Goal: Task Accomplishment & Management: Manage account settings

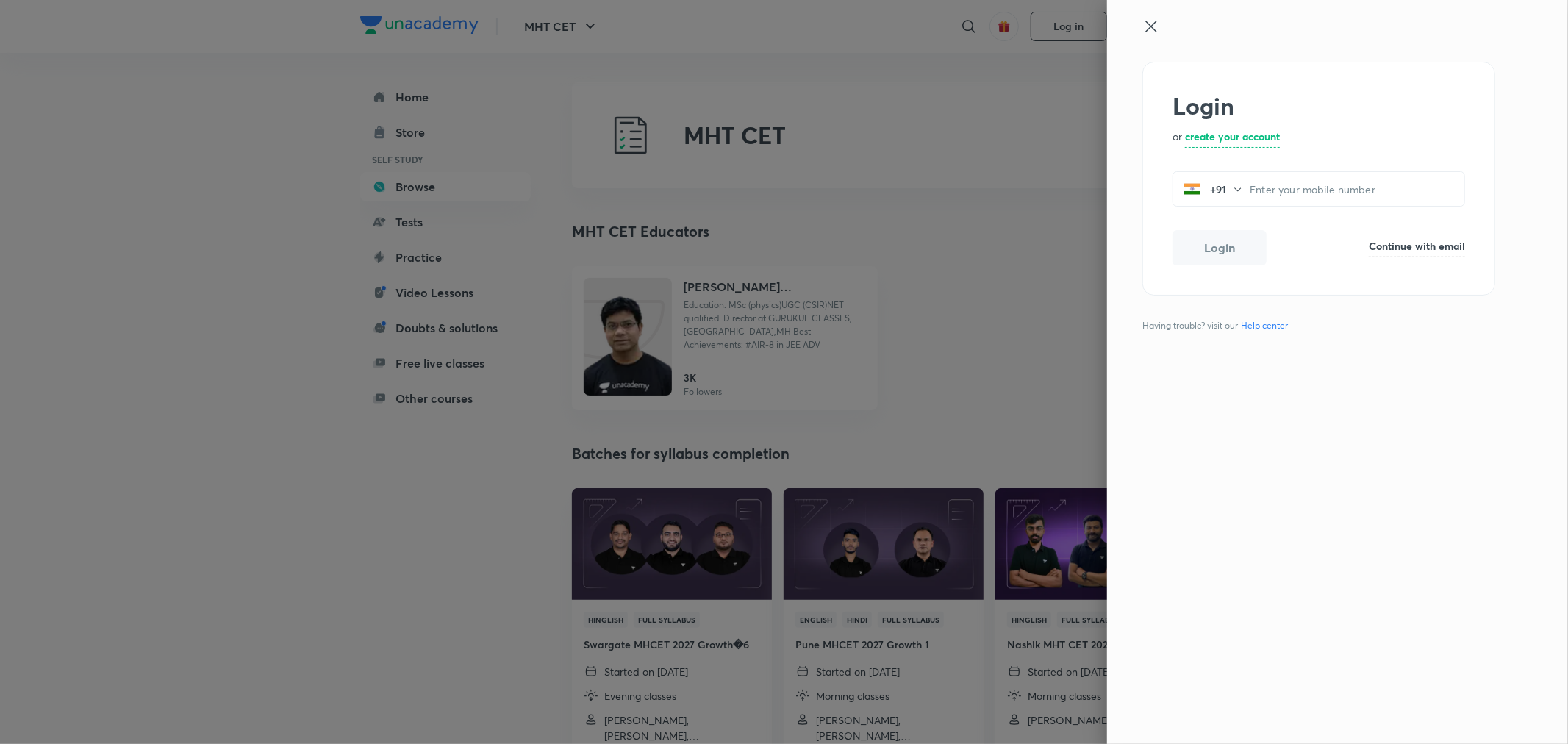
click at [1149, 27] on icon at bounding box center [1151, 26] width 18 height 18
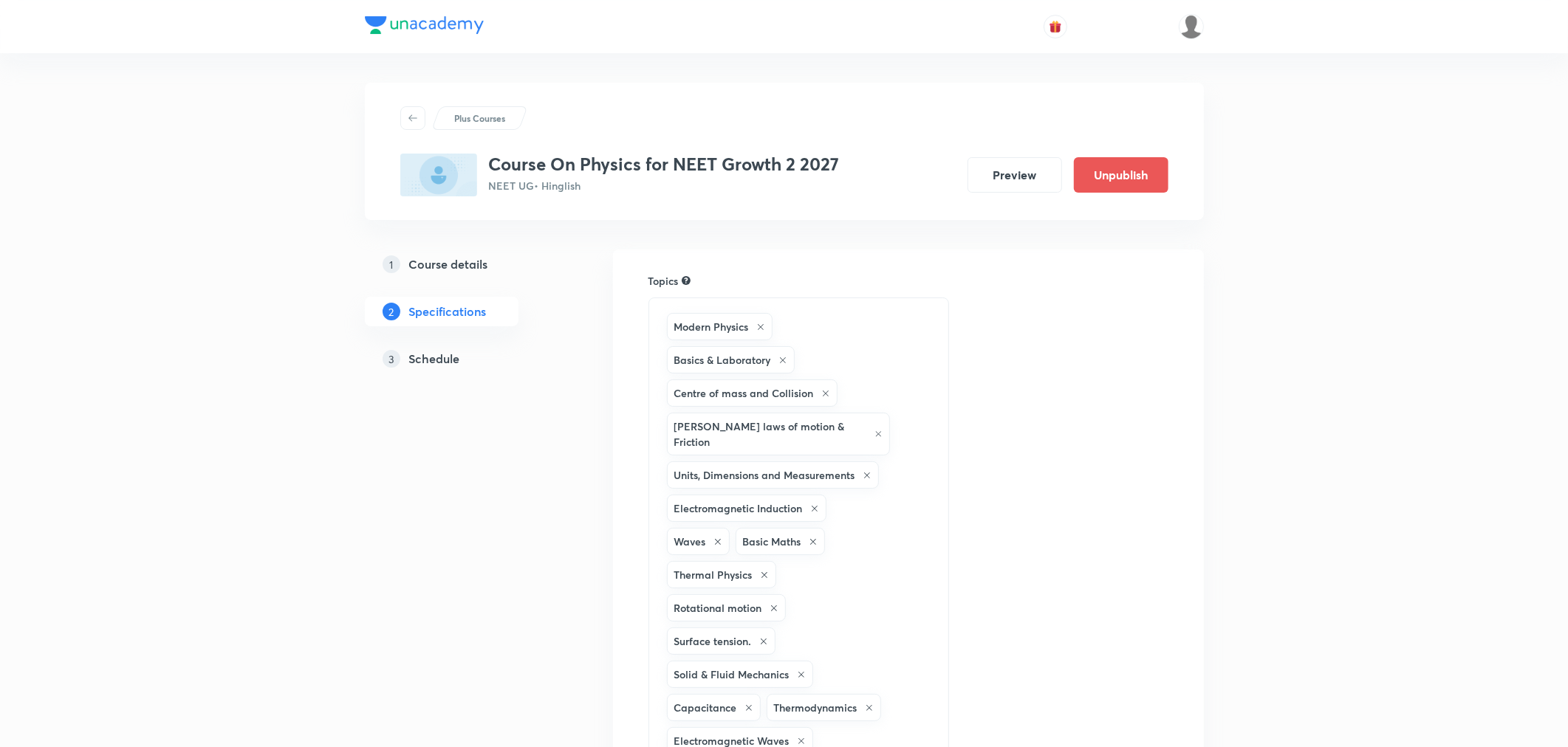
click at [434, 355] on h5 "Schedule" at bounding box center [434, 358] width 51 height 18
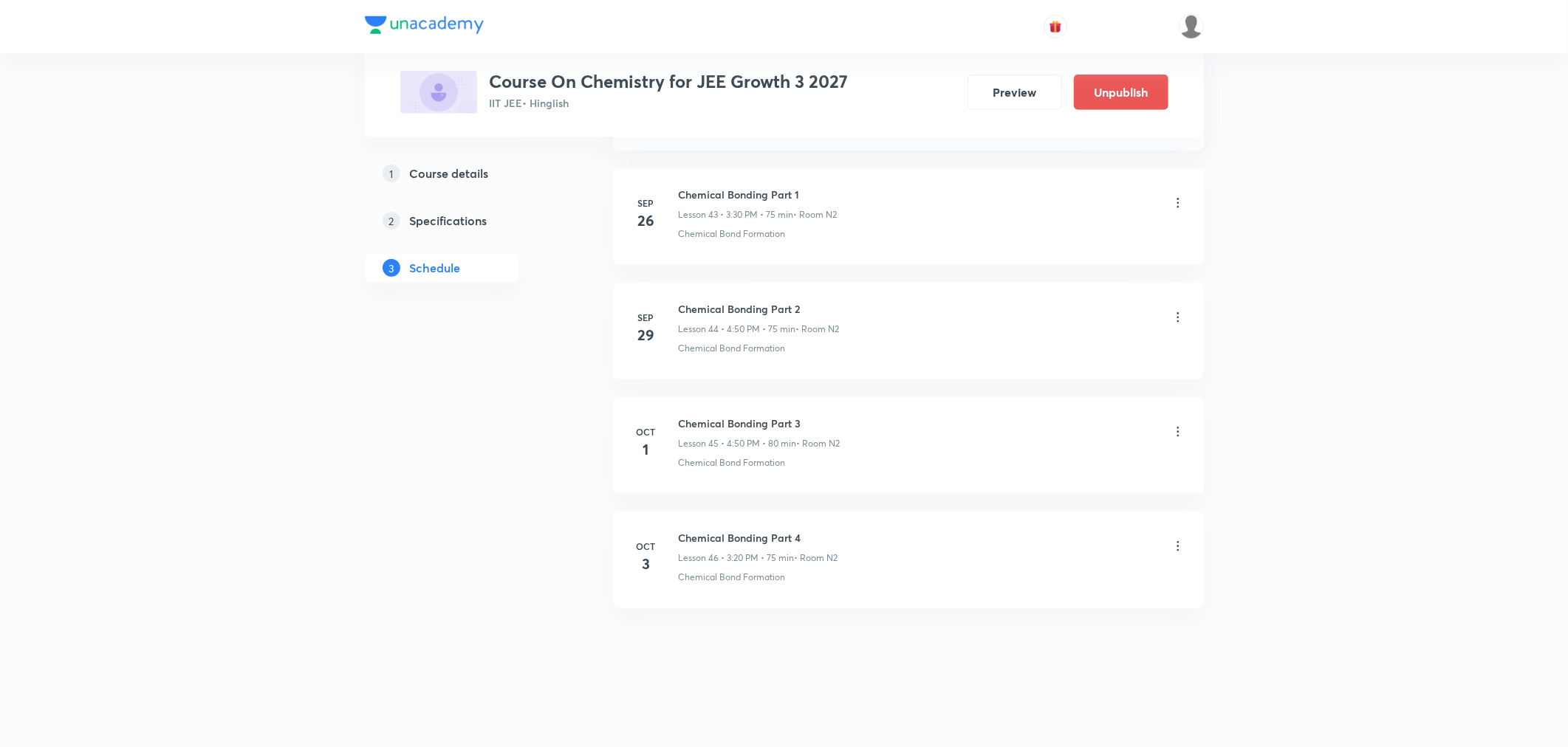
click at [1179, 551] on icon at bounding box center [1178, 546] width 15 height 15
click at [1043, 610] on p "Delete" at bounding box center [1047, 611] width 31 height 15
click at [1009, 712] on button "Delete" at bounding box center [996, 717] width 130 height 35
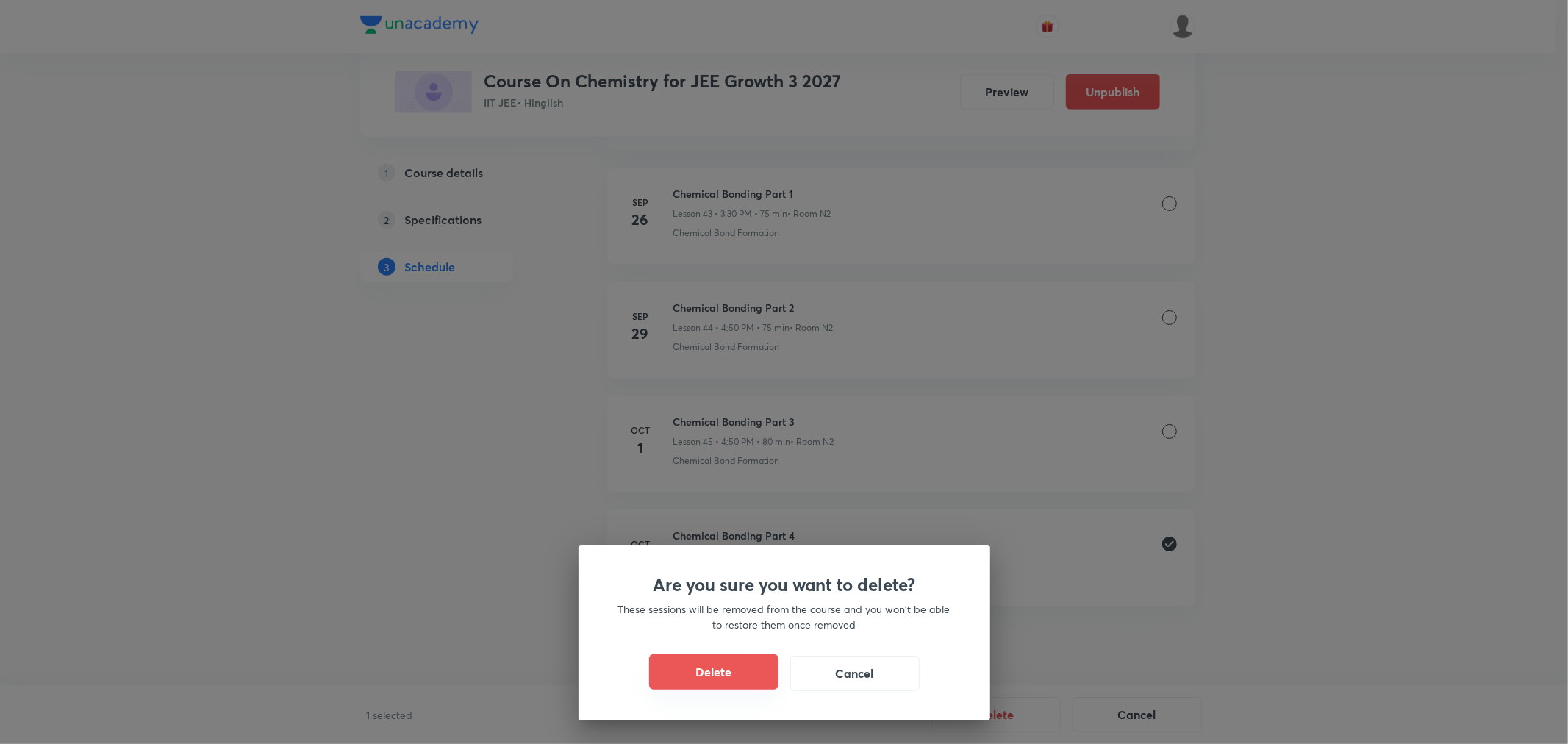
click at [726, 673] on button "Delete" at bounding box center [713, 673] width 129 height 35
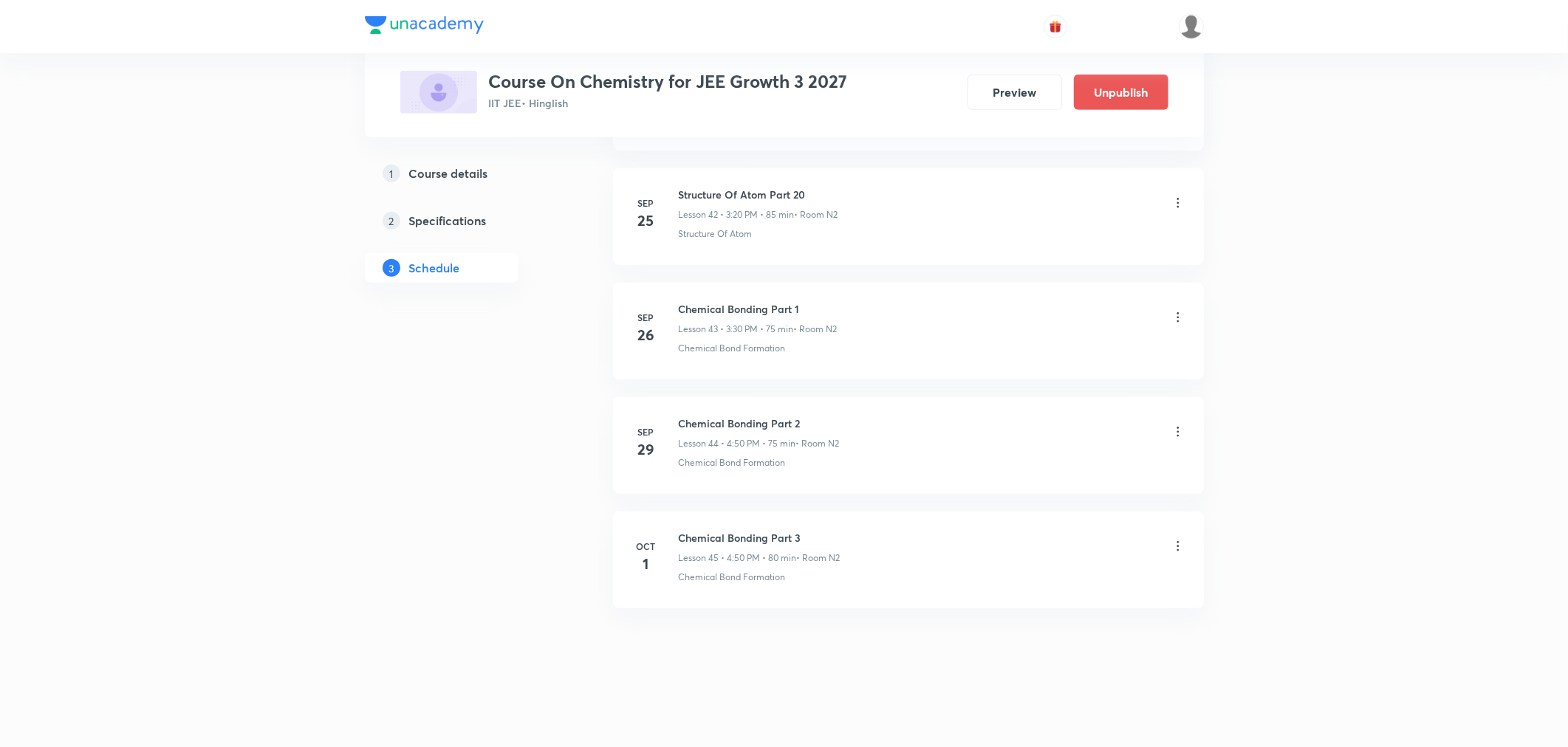
scroll to position [5594, 0]
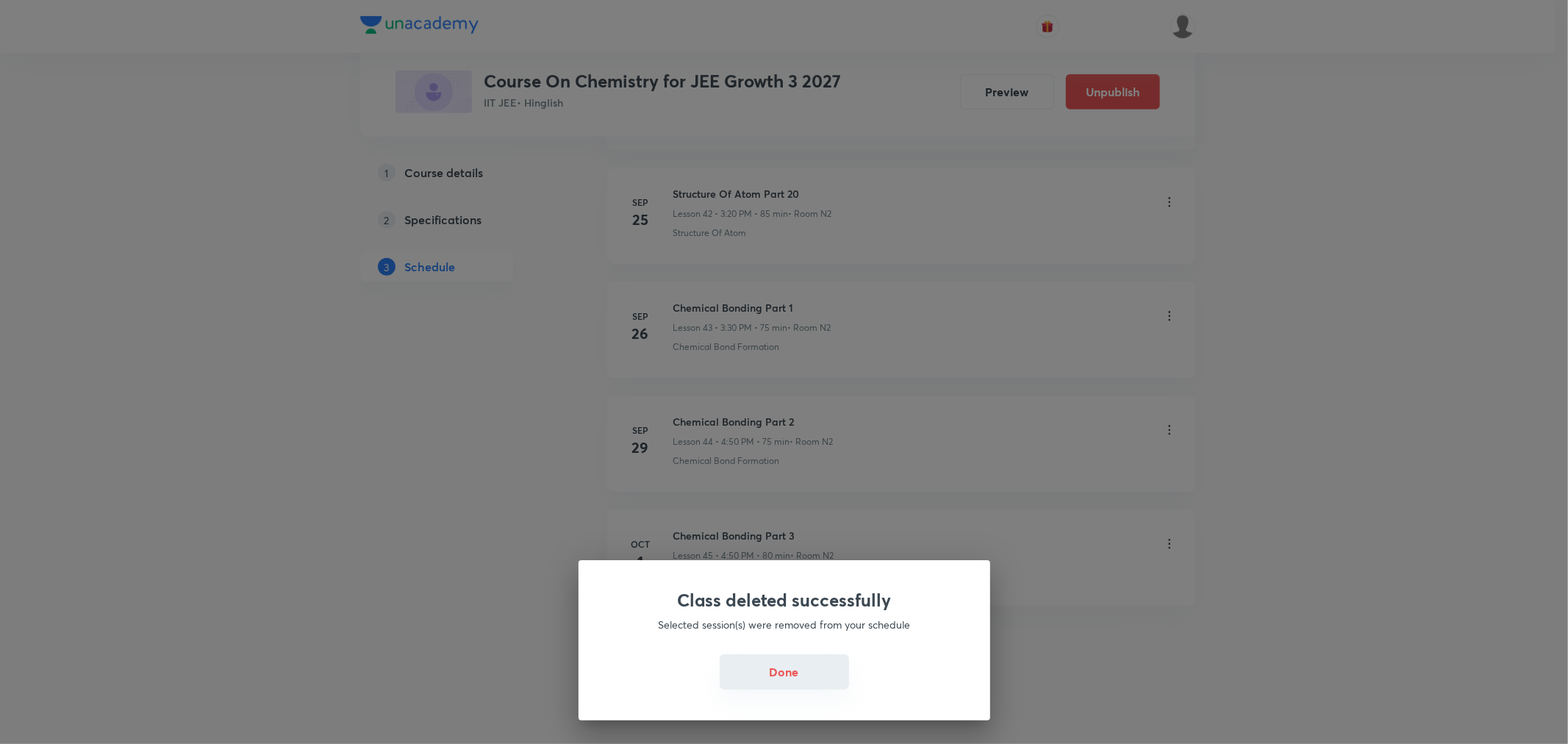
click at [797, 679] on button "Done" at bounding box center [785, 673] width 129 height 35
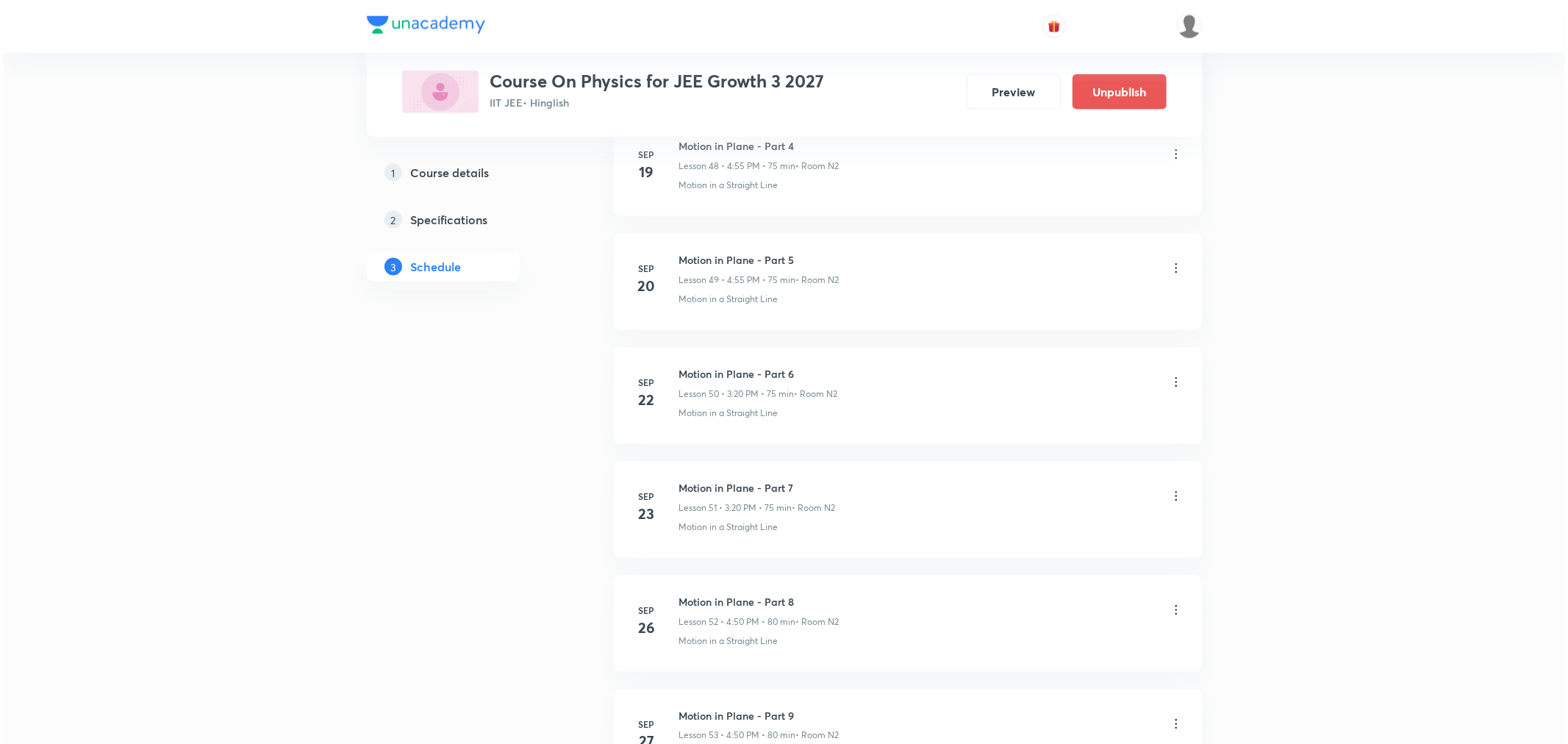
scroll to position [6941, 0]
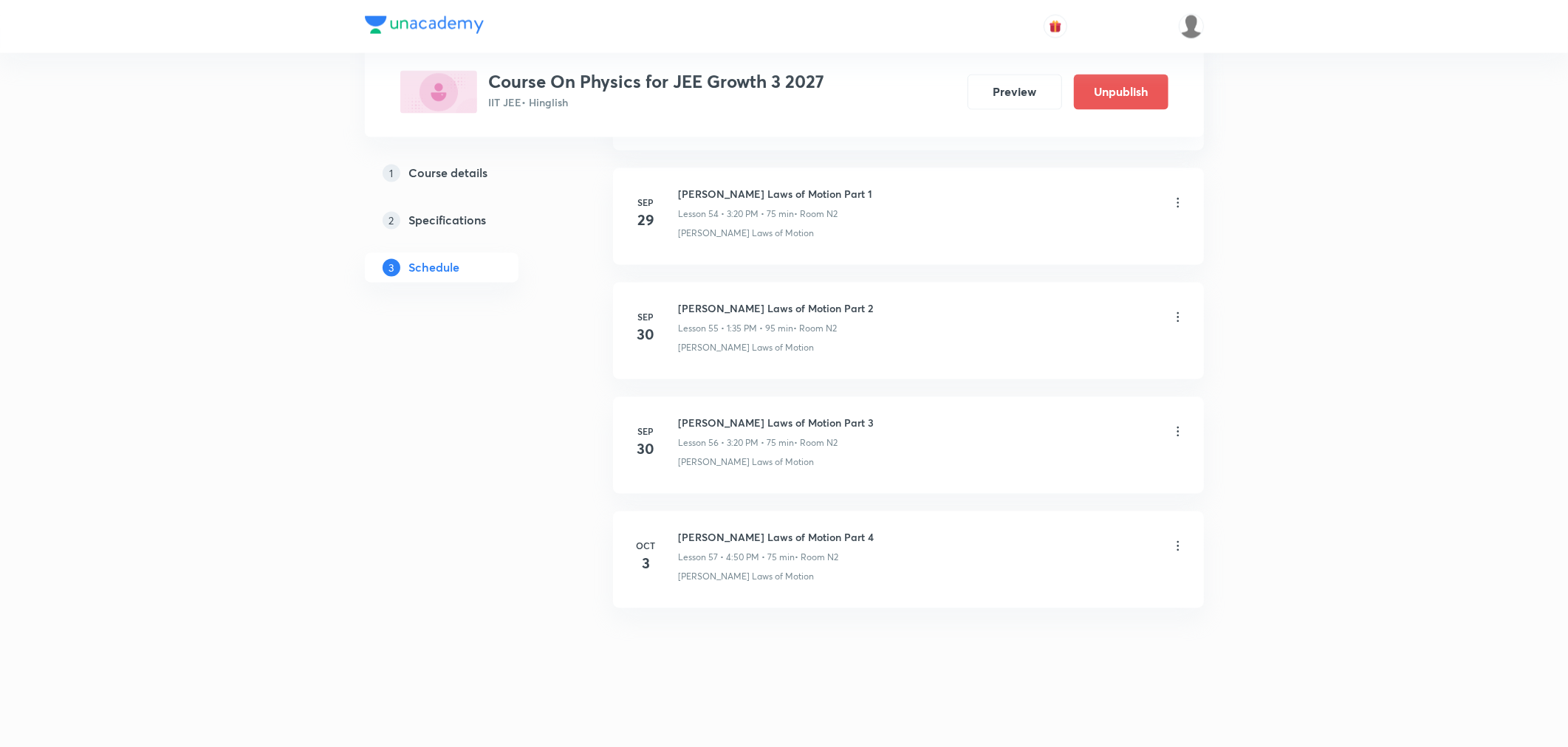
click at [1176, 551] on icon at bounding box center [1178, 546] width 15 height 15
click at [1039, 585] on p "Edit" at bounding box center [1041, 584] width 19 height 15
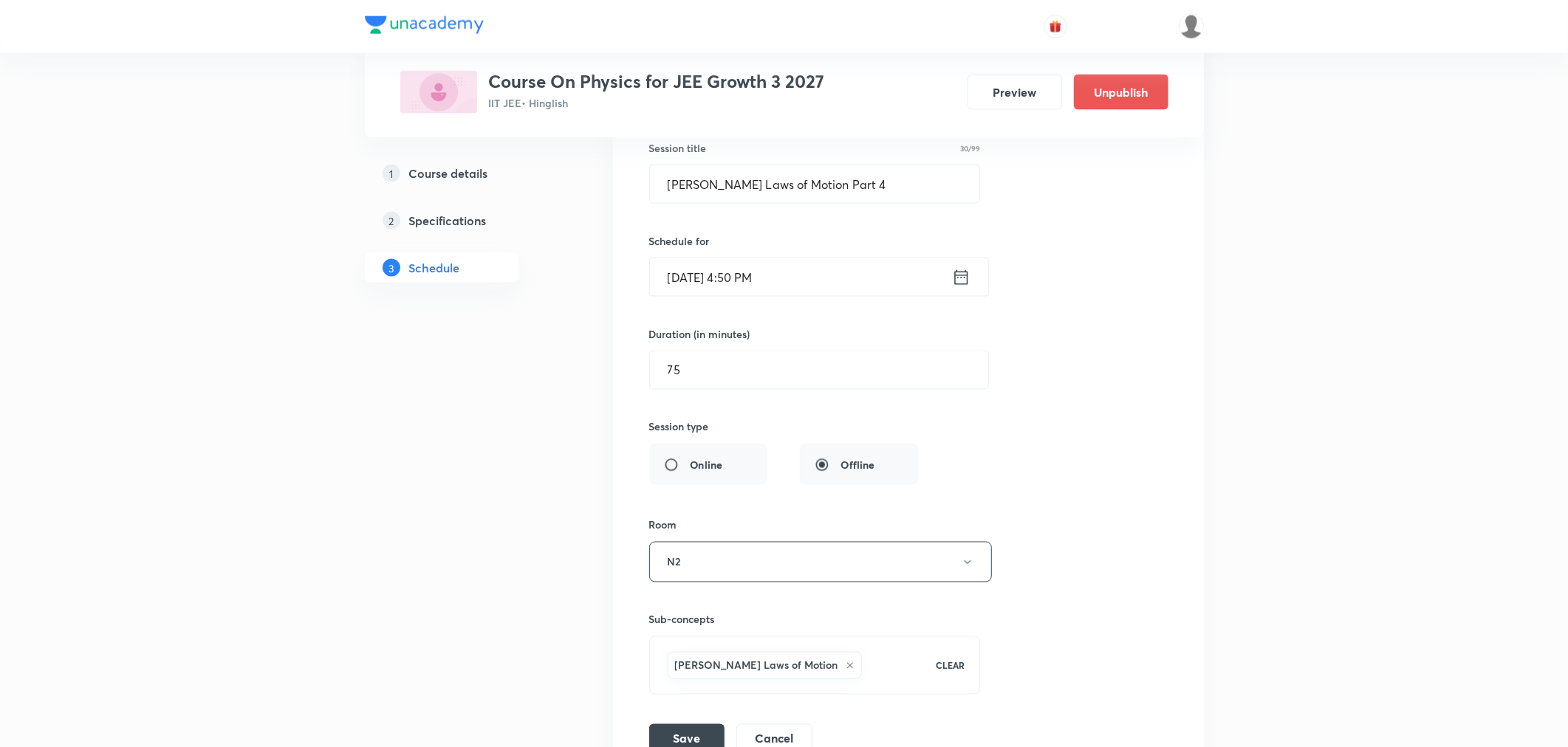
scroll to position [6449, 0]
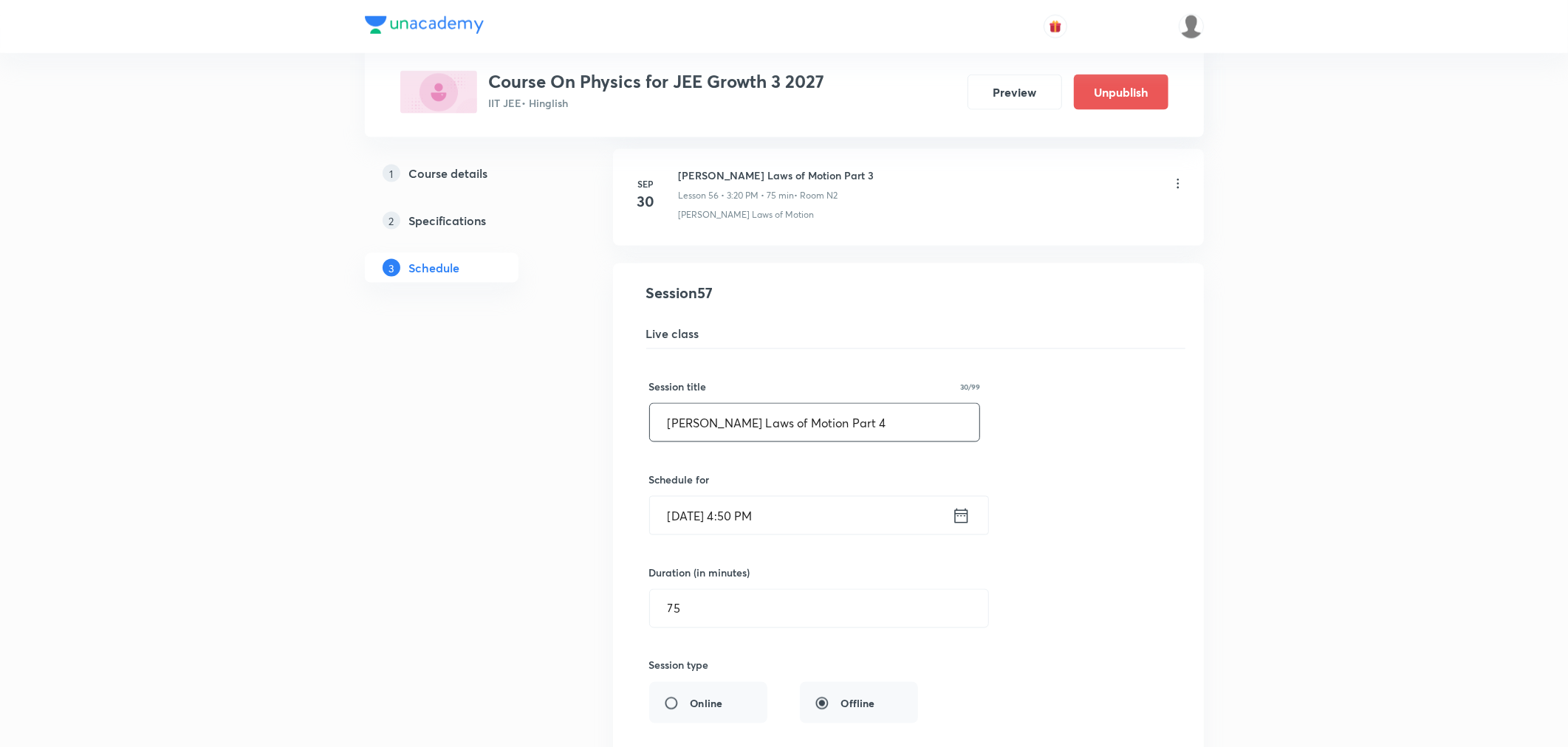
click at [860, 437] on input "Newton's Laws of Motion Part 4" at bounding box center [815, 422] width 330 height 38
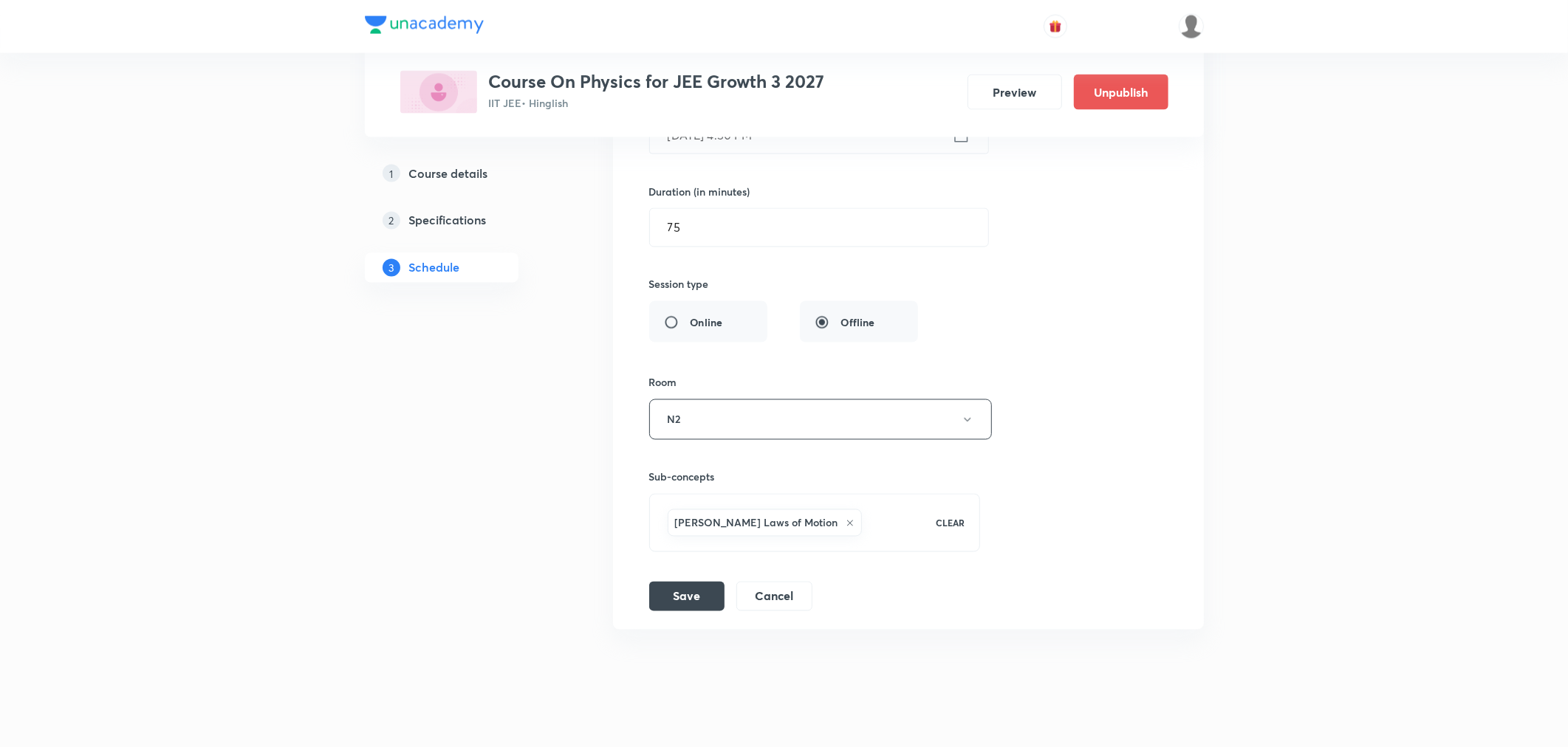
scroll to position [6859, 0]
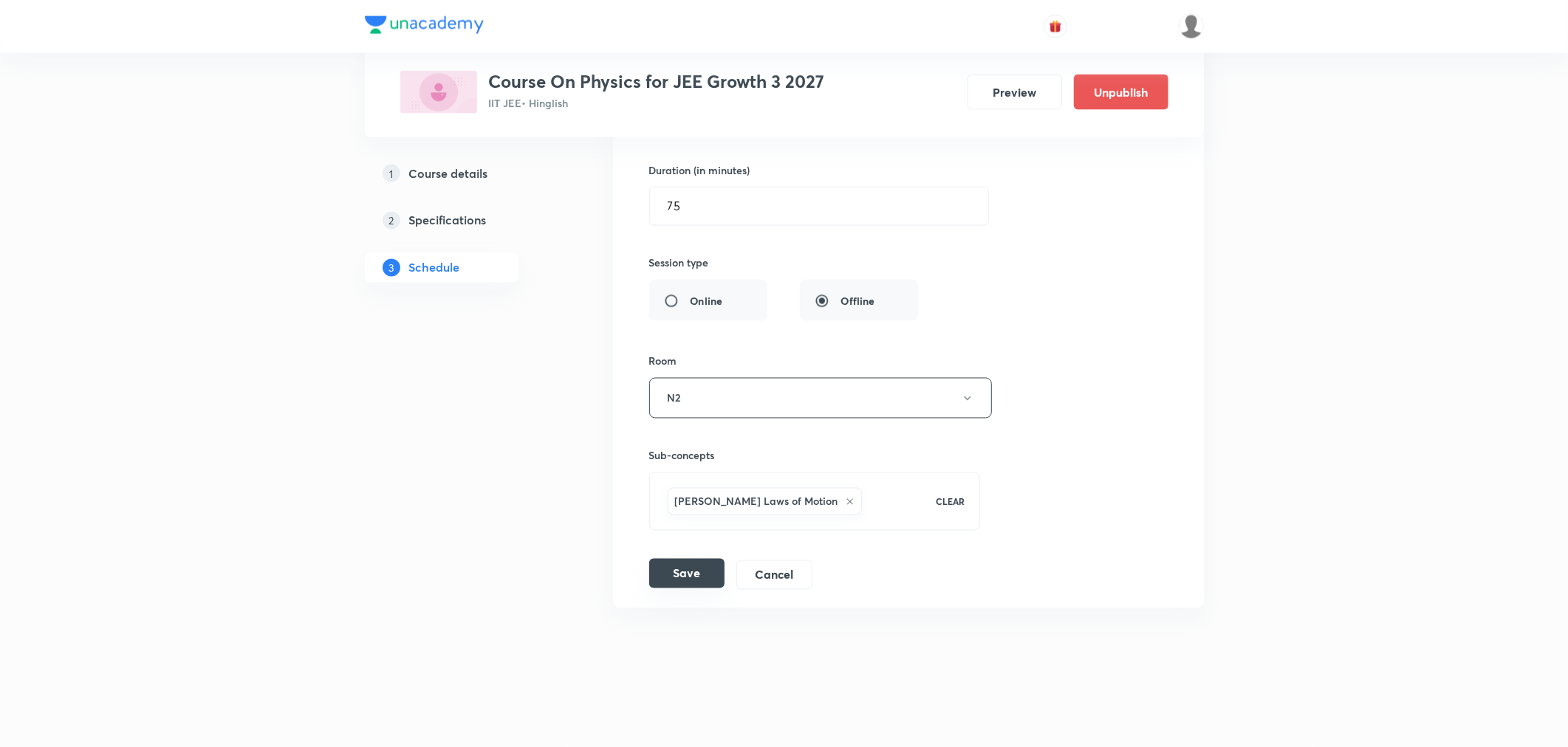
type input "Newton's Laws of Motion Part 5"
click at [691, 576] on button "Save" at bounding box center [686, 573] width 75 height 30
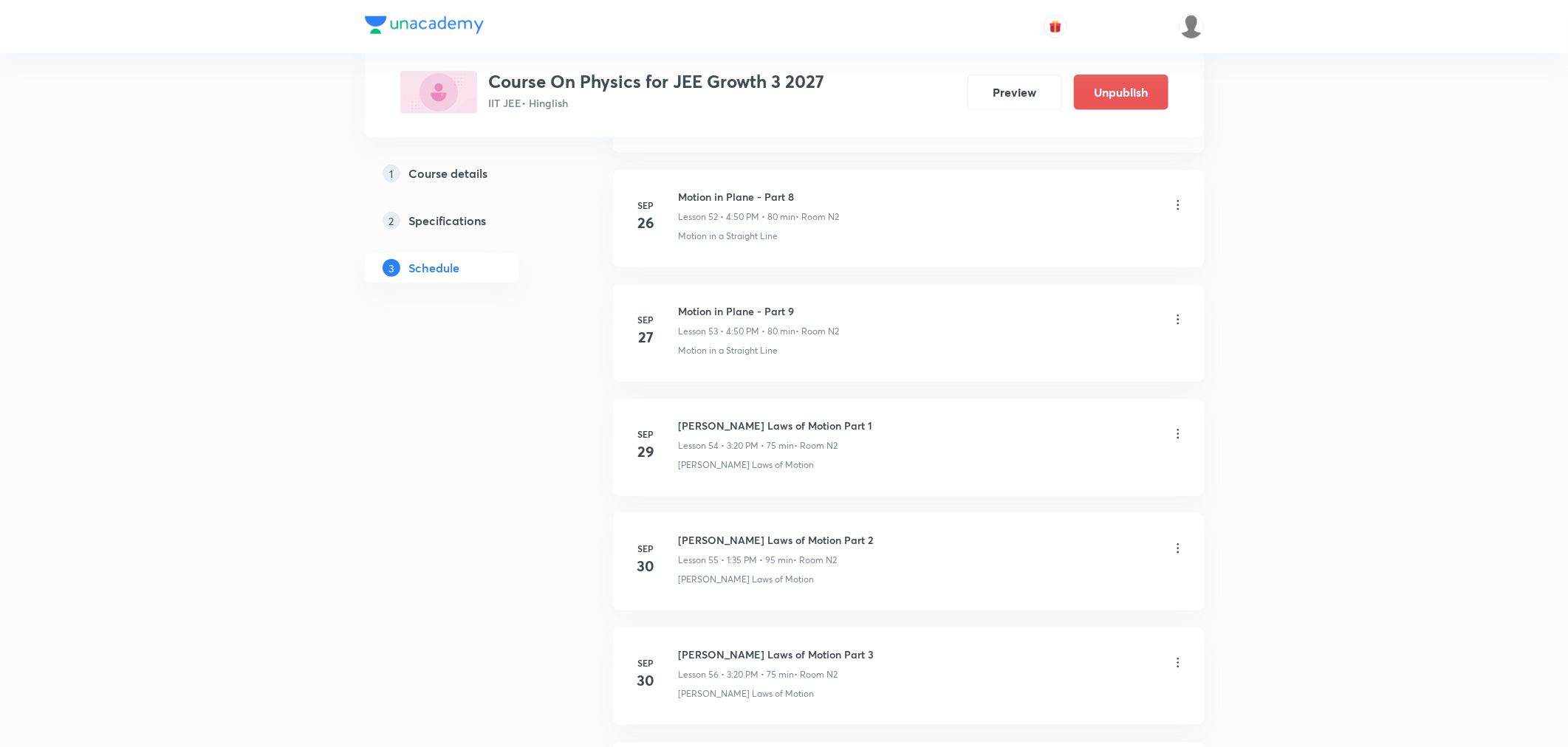
scroll to position [6290, 0]
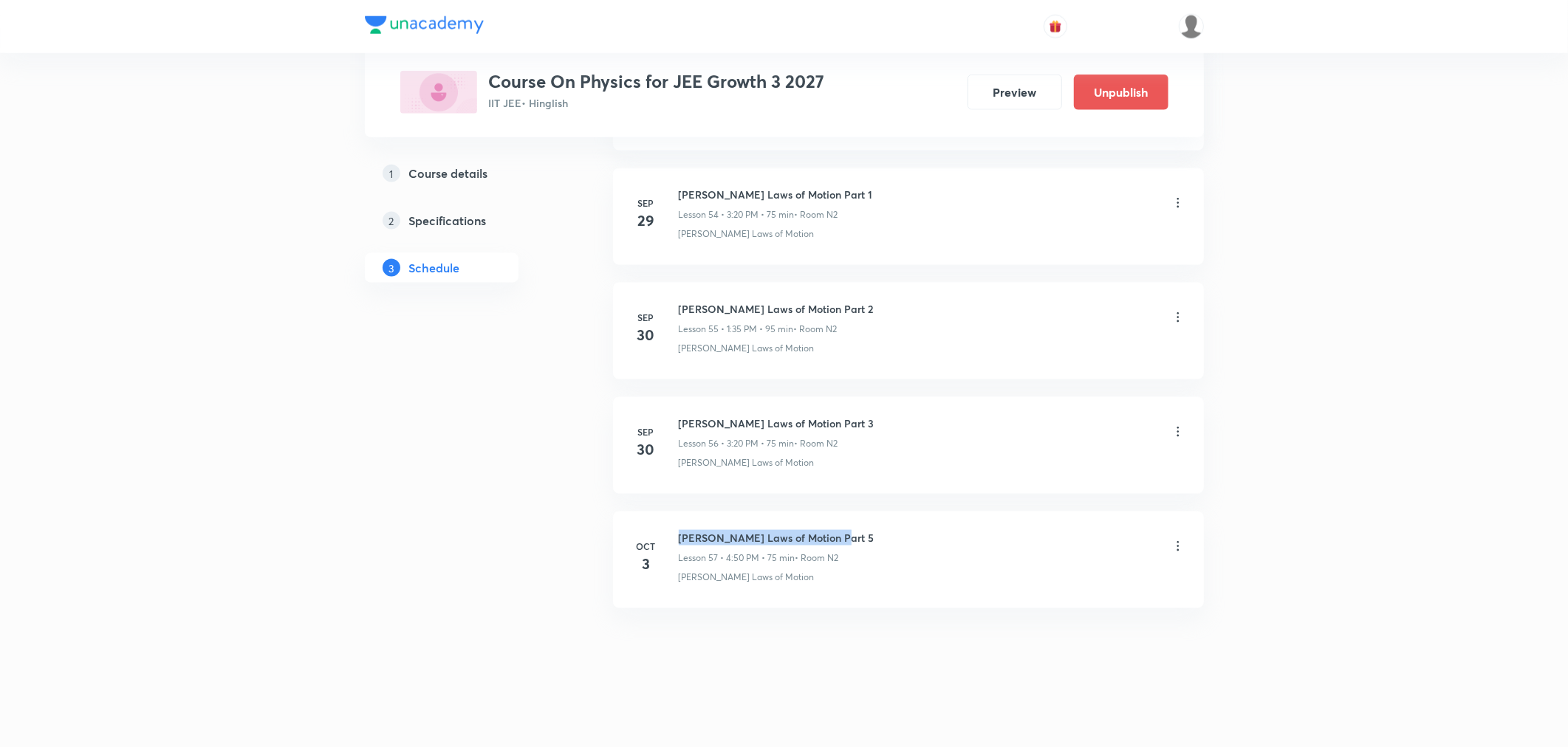
drag, startPoint x: 831, startPoint y: 534, endPoint x: 679, endPoint y: 545, distance: 152.4
click at [679, 545] on h6 "Newton's Laws of Motion Part 5" at bounding box center [776, 538] width 196 height 15
copy h6 "Newton's Laws of Motion Part 5"
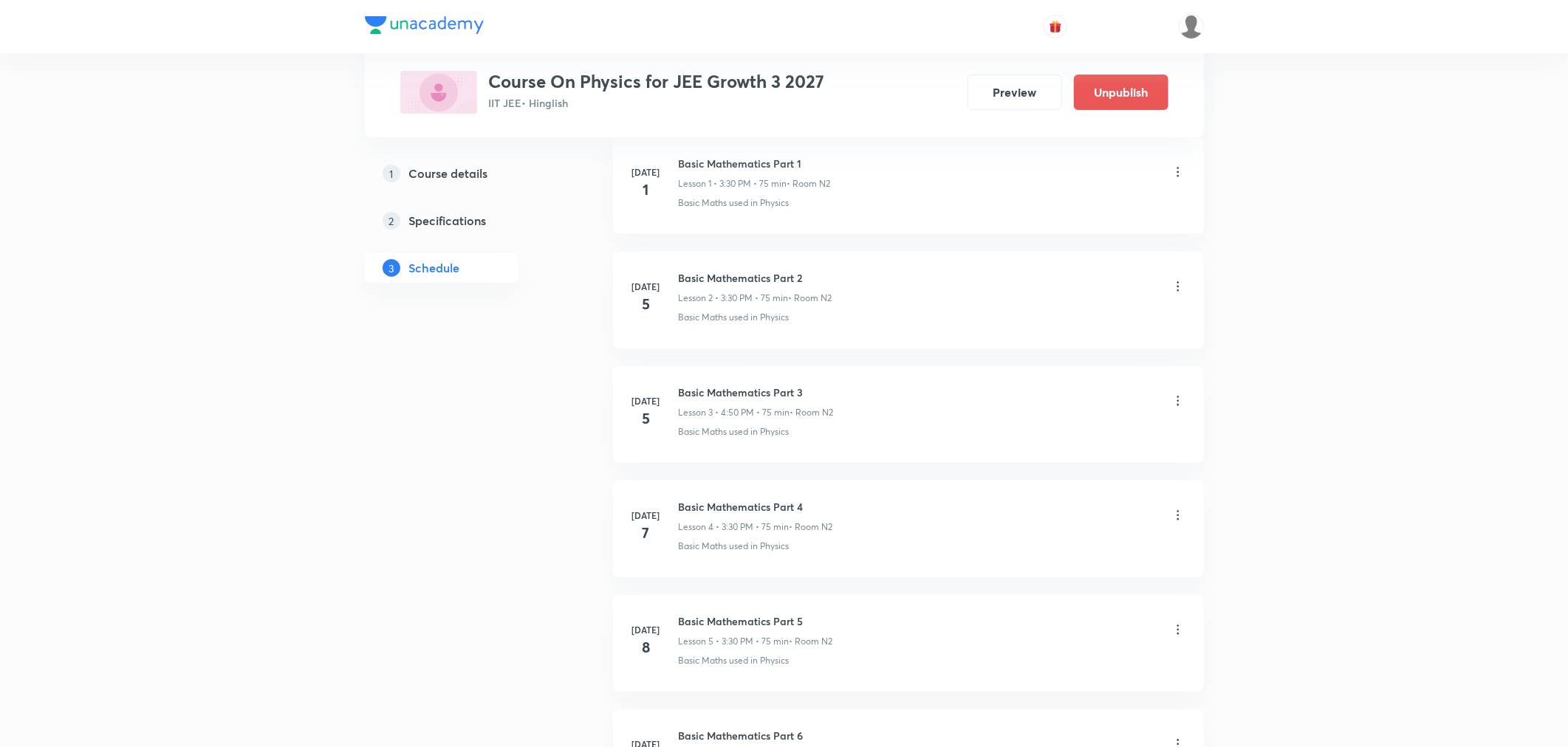
scroll to position [0, 0]
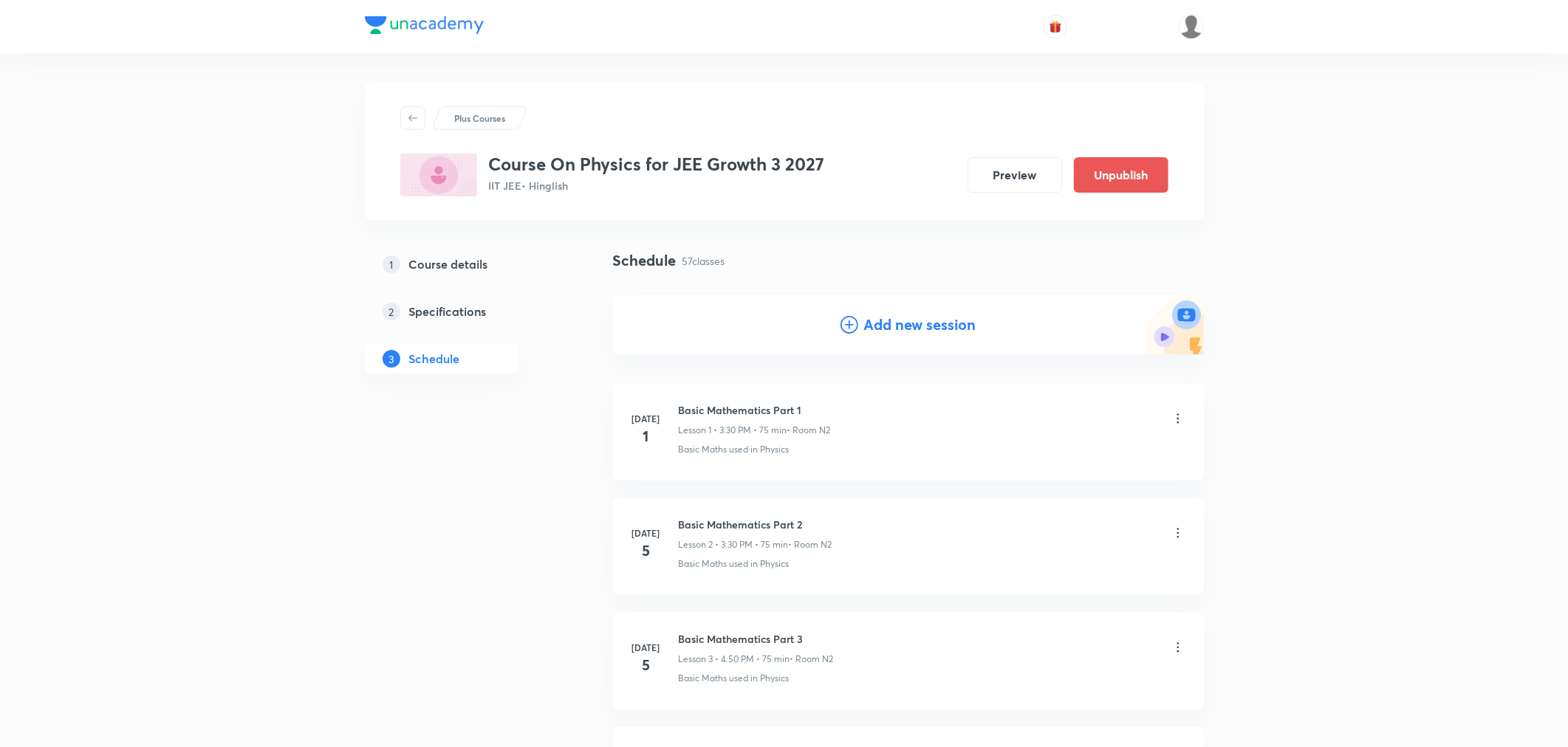
click at [919, 322] on h4 "Add new session" at bounding box center [920, 325] width 112 height 22
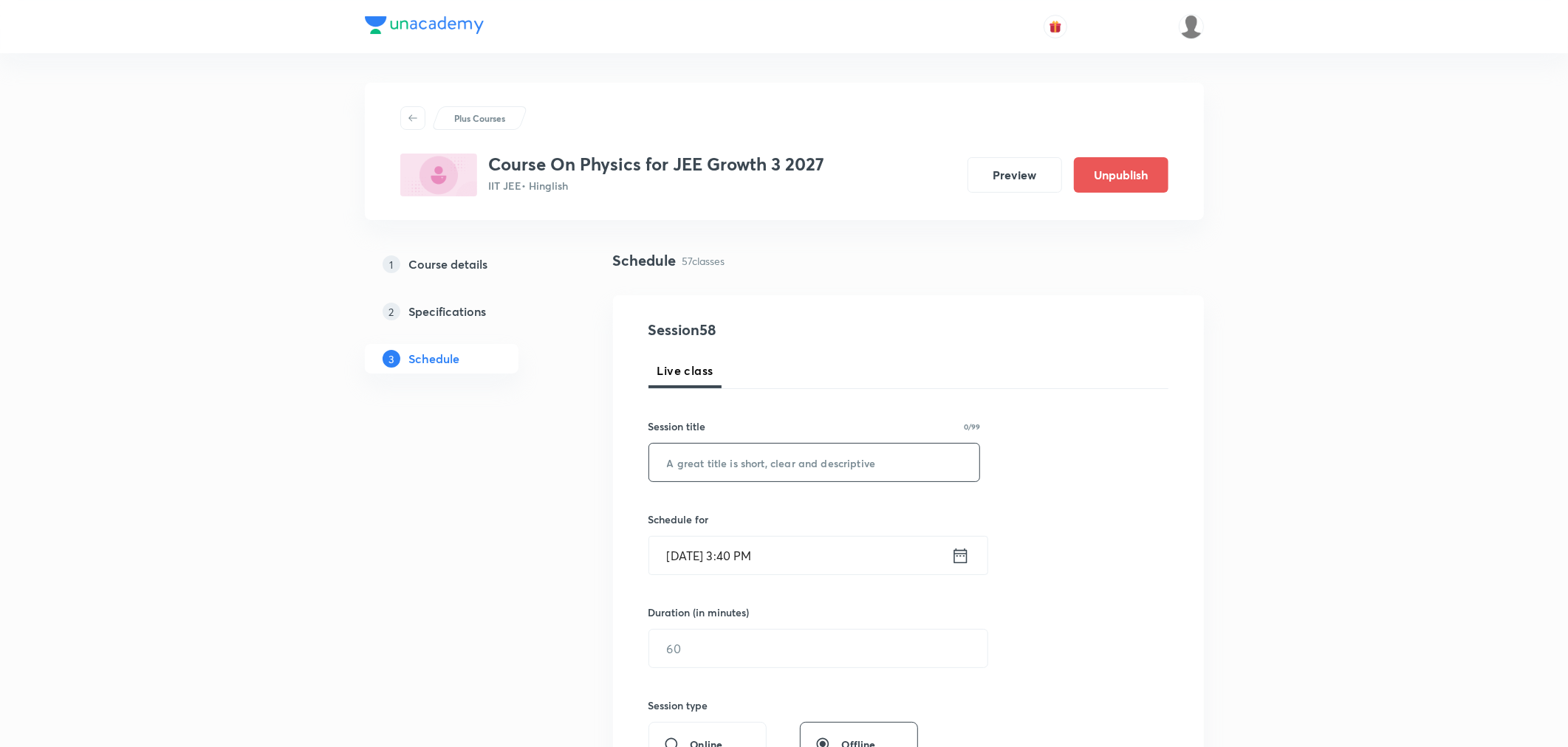
click at [741, 466] on input "text" at bounding box center [814, 462] width 330 height 38
paste input "Newton's Laws of Motion Part 5"
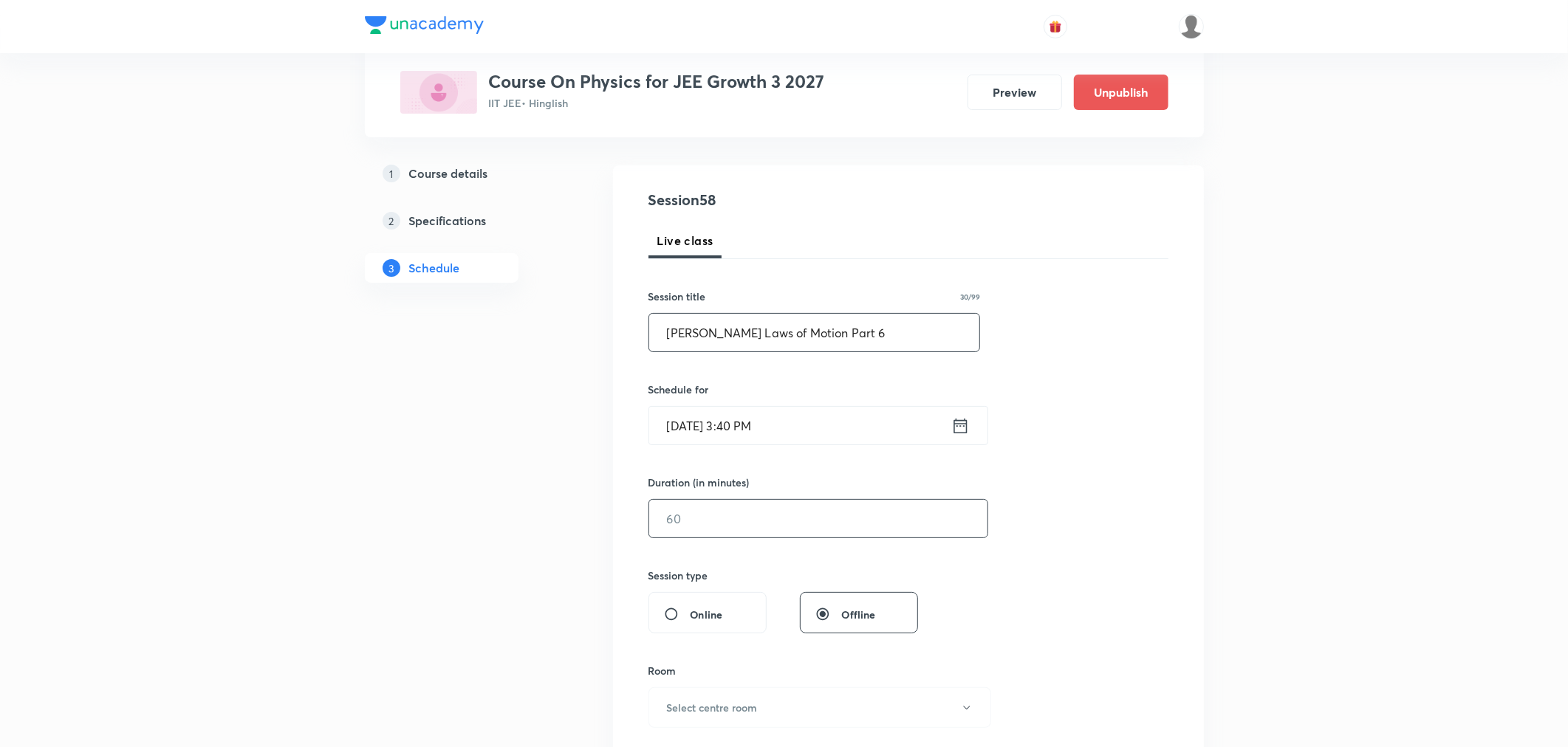
scroll to position [164, 0]
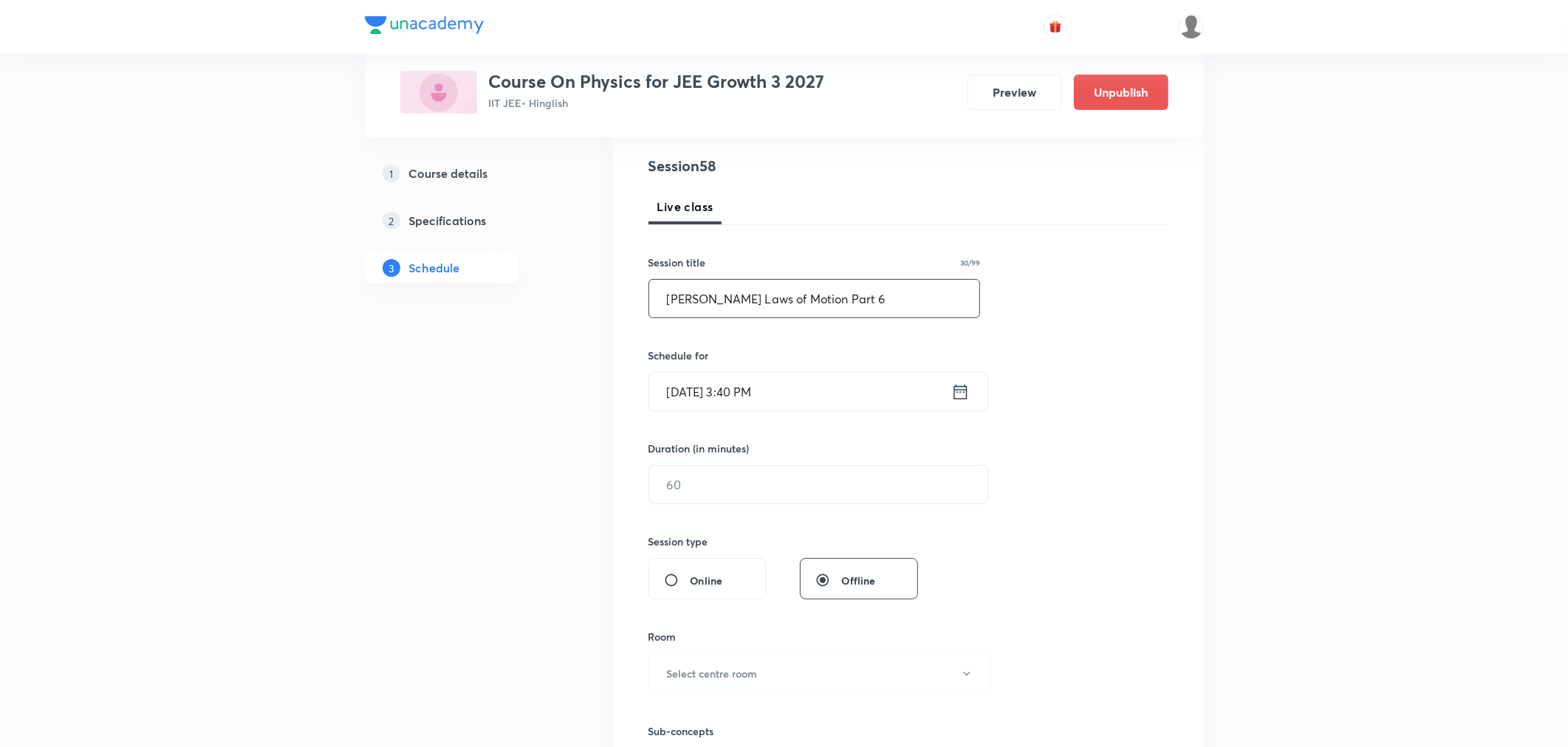
type input "Newton's Laws of Motion Part 6"
click at [802, 395] on input "Oct 3, 2025, 3:40 PM" at bounding box center [800, 391] width 302 height 38
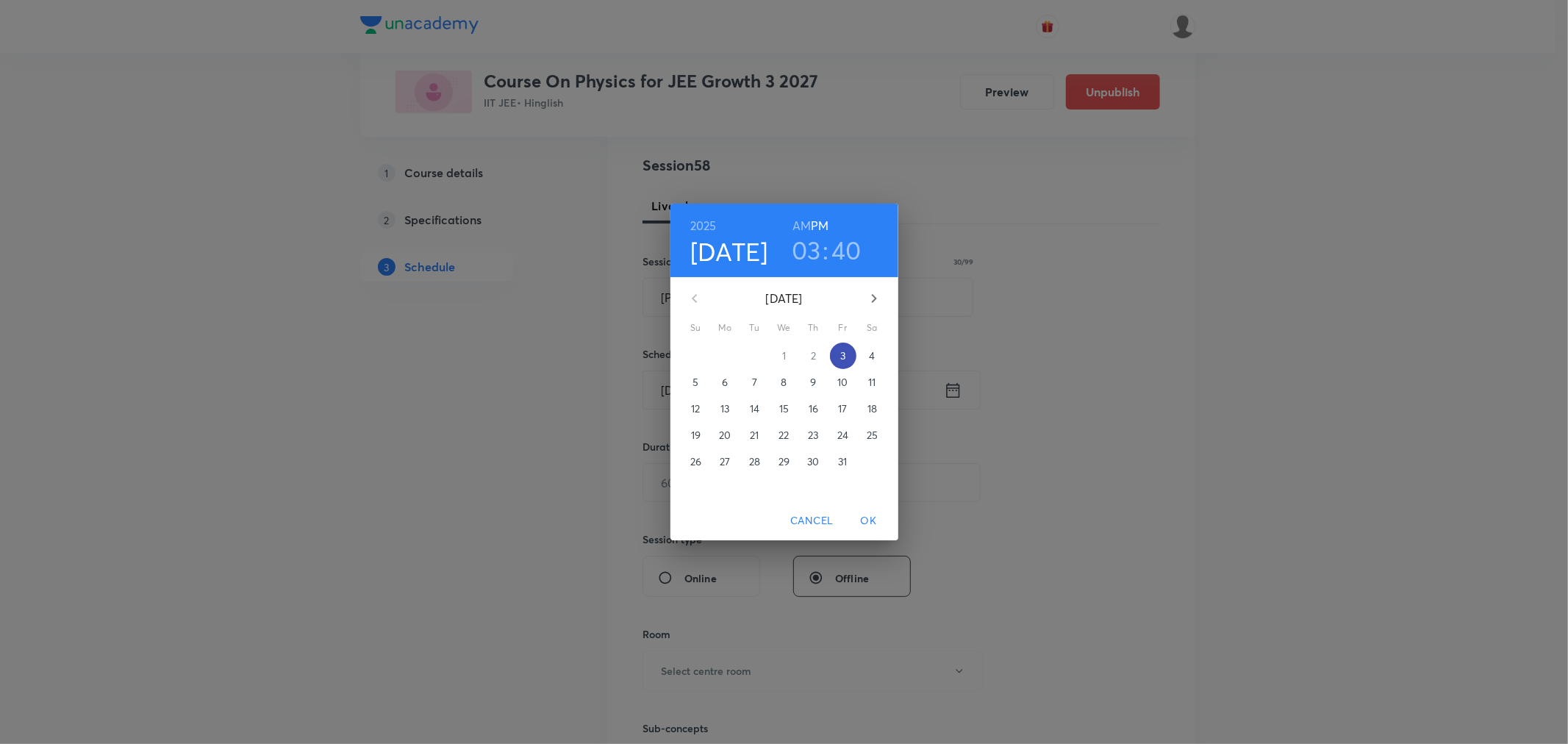
click at [840, 353] on p "3" at bounding box center [843, 356] width 5 height 15
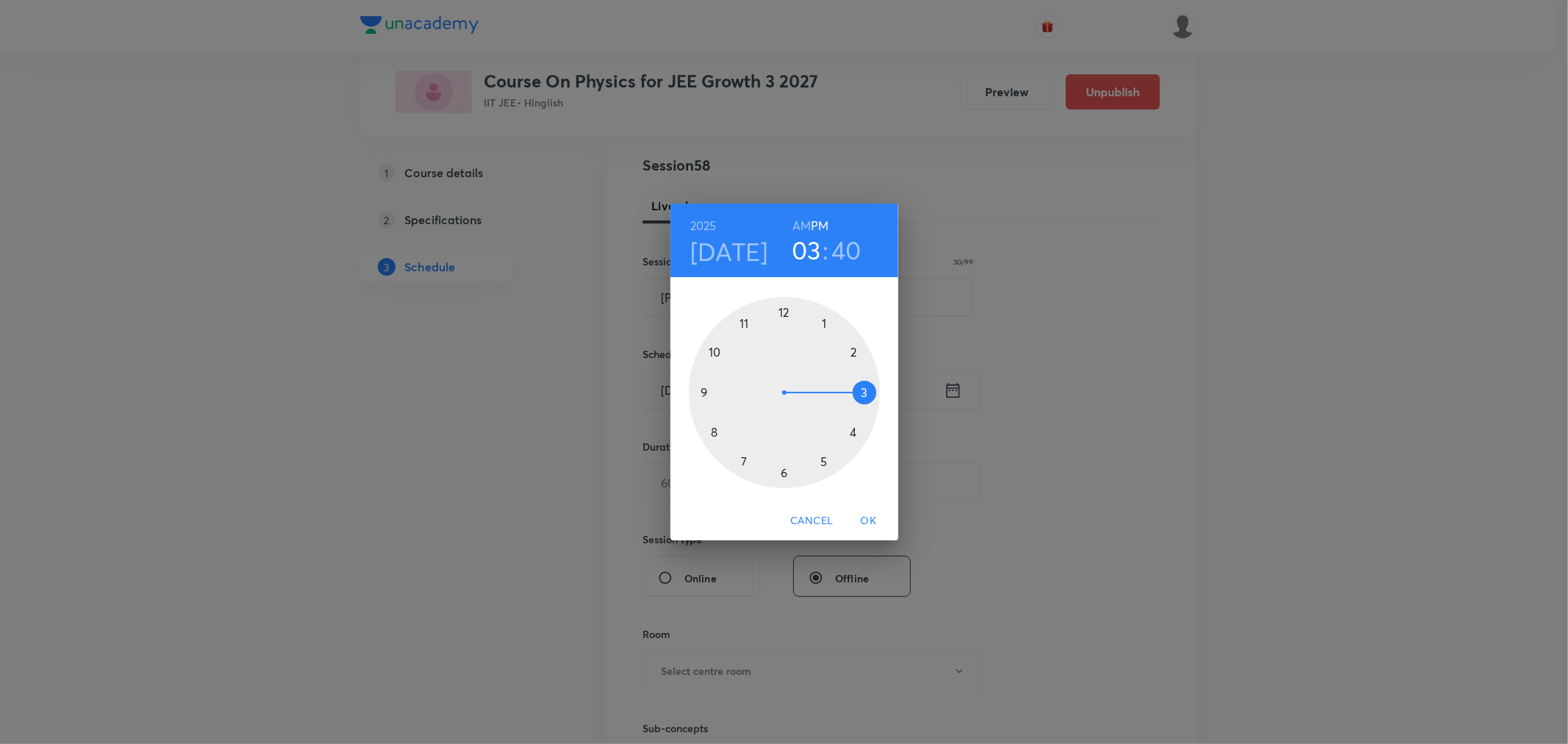
click at [813, 254] on h3 "03" at bounding box center [806, 249] width 29 height 31
click at [860, 393] on div at bounding box center [785, 393] width 191 height 191
click at [707, 394] on div at bounding box center [785, 393] width 191 height 191
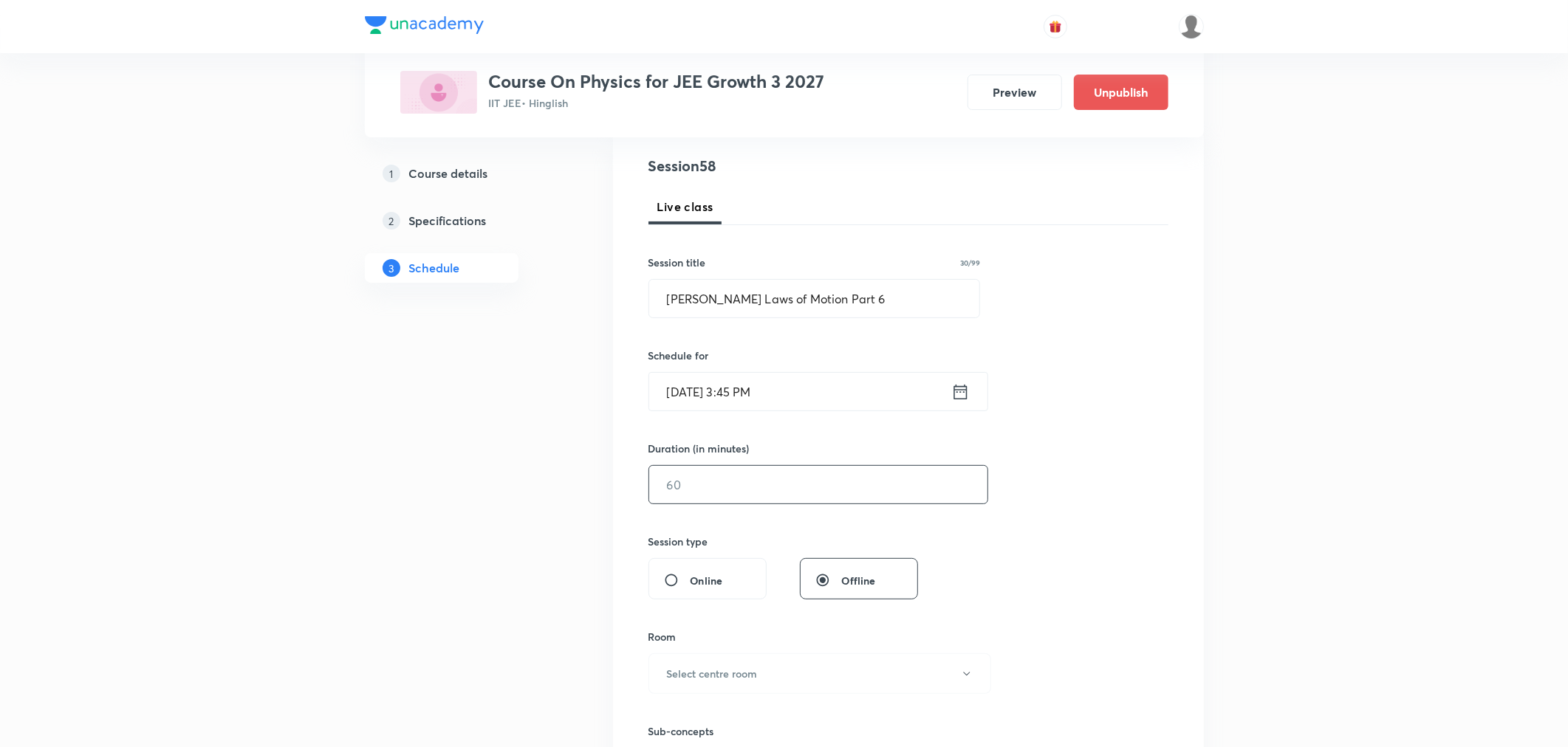
click at [800, 492] on input "text" at bounding box center [818, 485] width 338 height 38
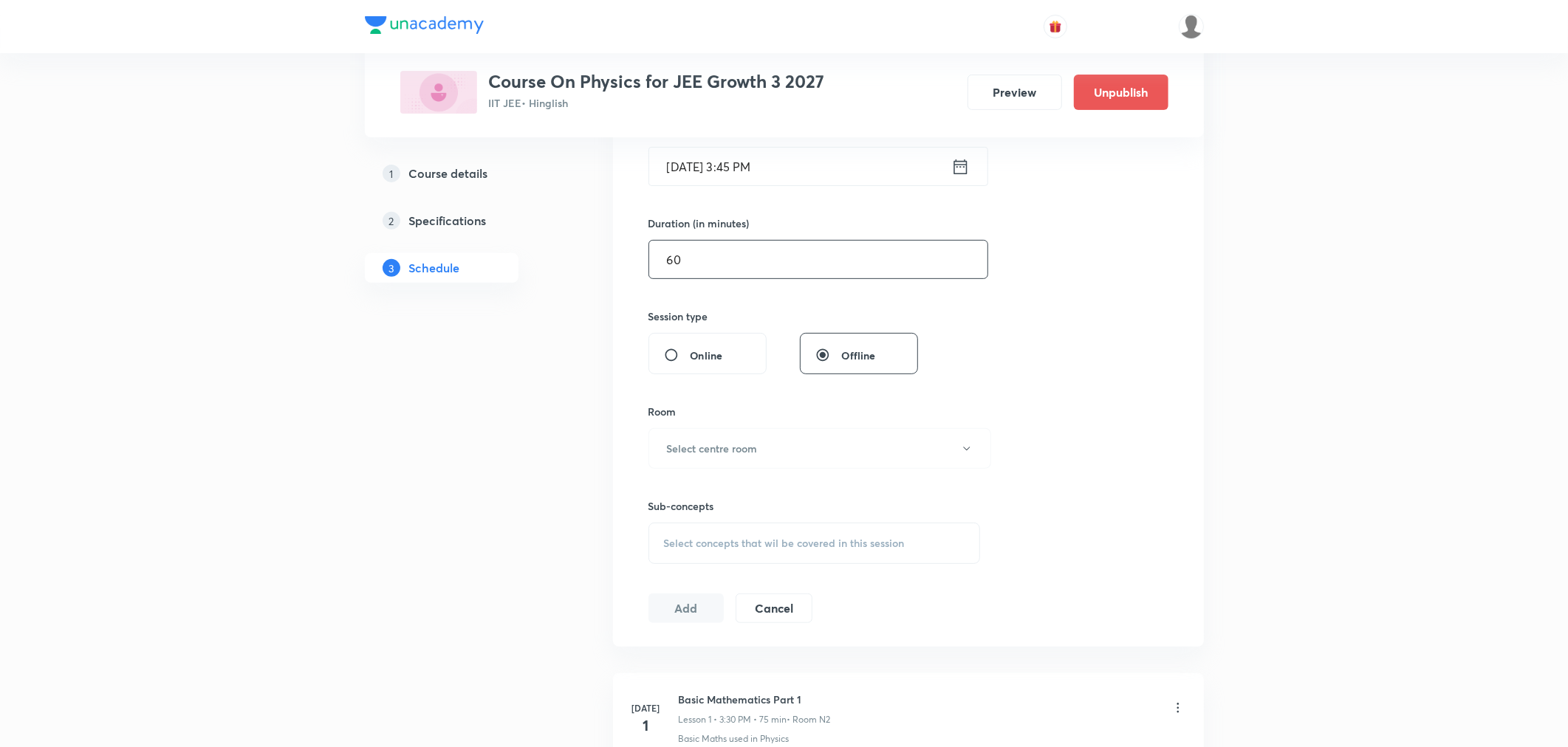
scroll to position [410, 0]
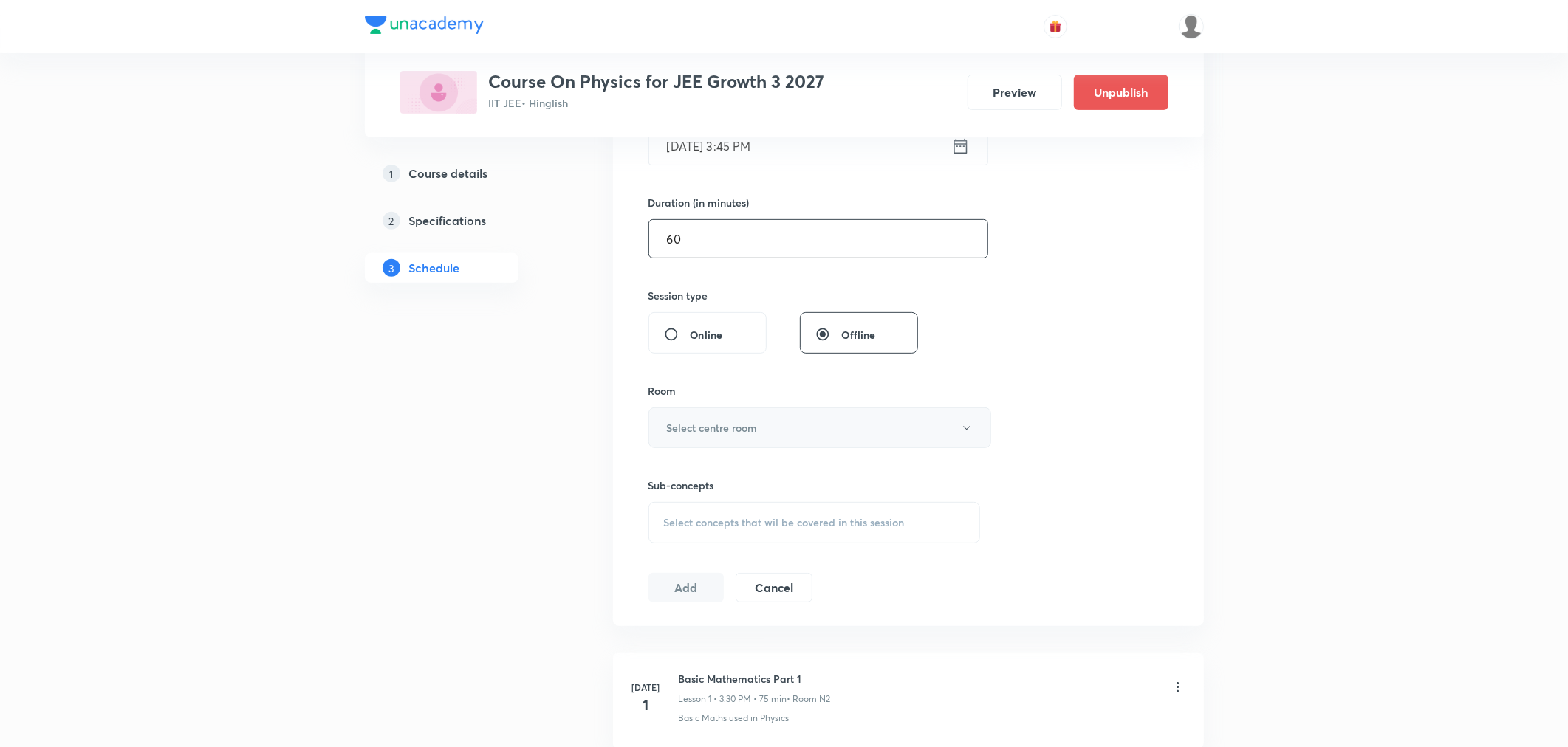
type input "60"
click at [728, 432] on h6 "Select centre room" at bounding box center [712, 427] width 91 height 15
click at [666, 503] on span "N2" at bounding box center [817, 503] width 324 height 15
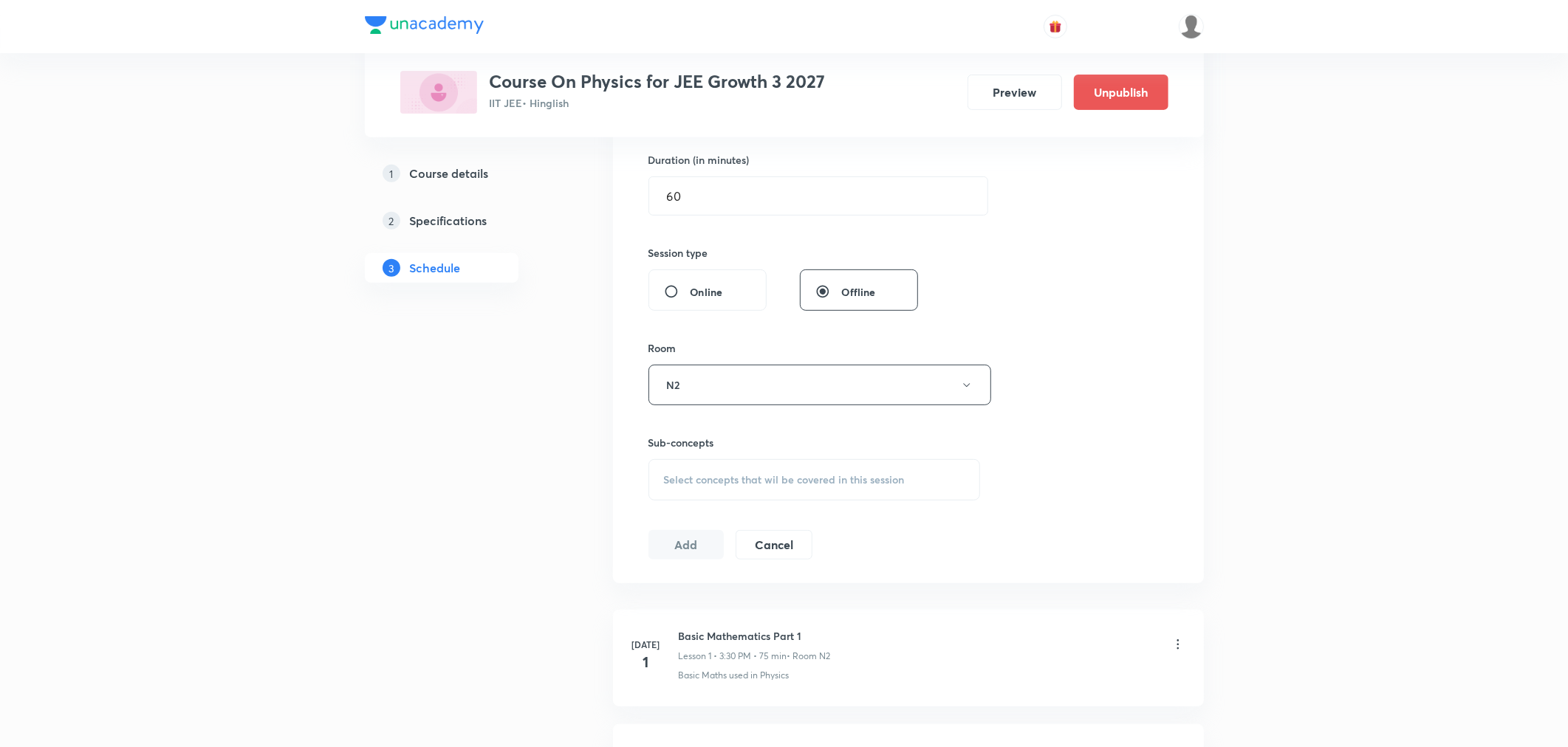
scroll to position [492, 0]
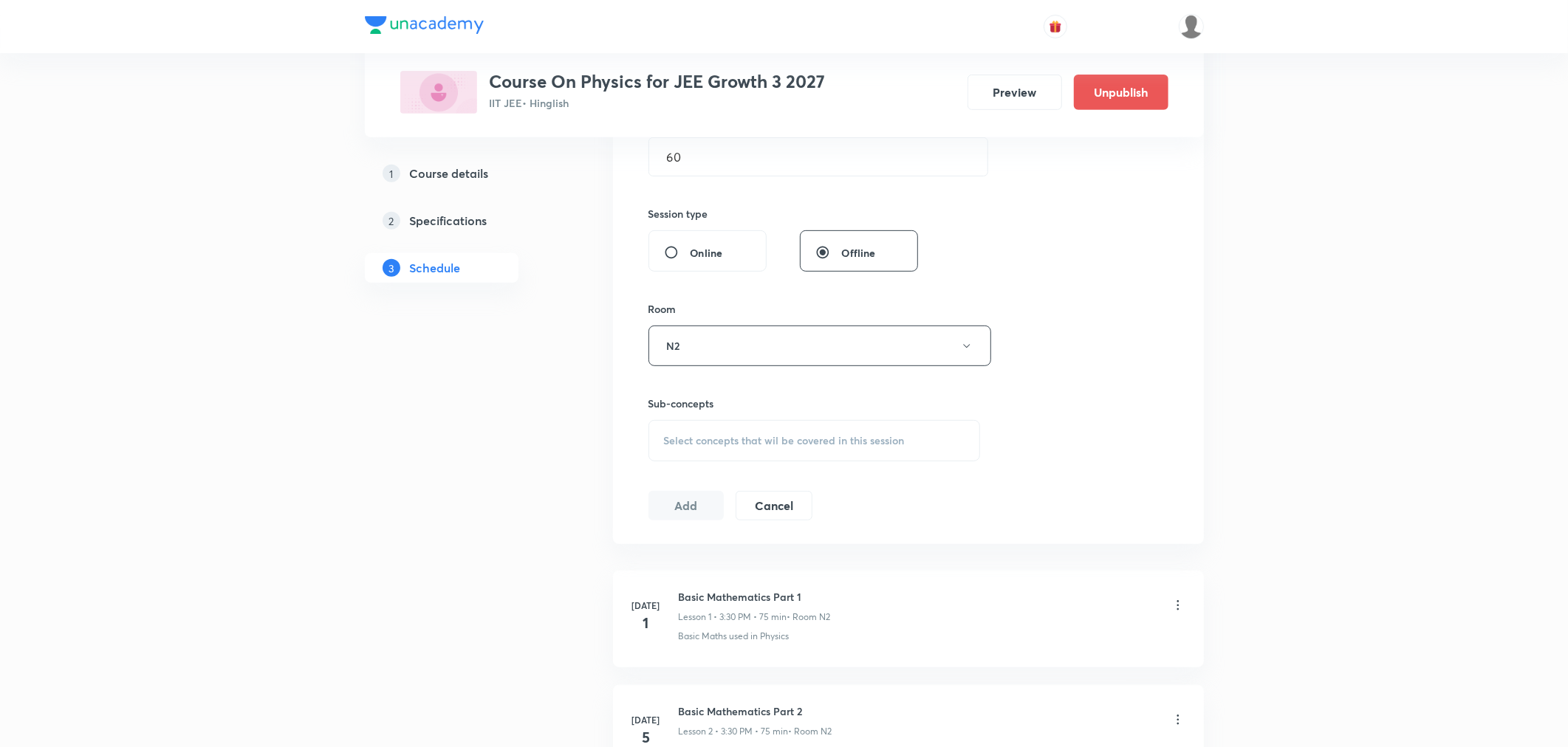
click at [780, 438] on span "Select concepts that wil be covered in this session" at bounding box center [784, 441] width 241 height 12
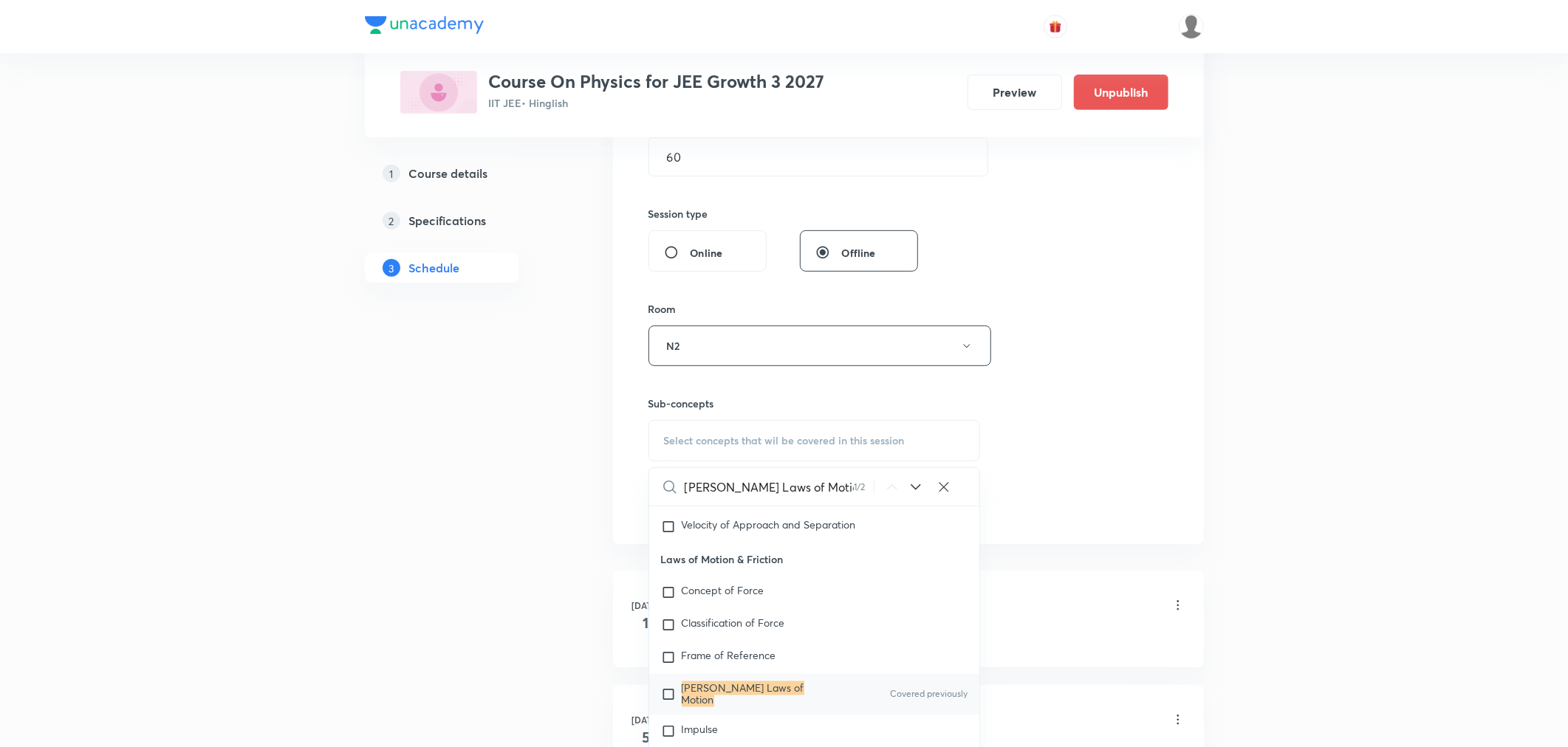
scroll to position [2349, 0]
type input "Newton's Laws of Motion"
click at [766, 696] on mark "Newton's Laws of Motion" at bounding box center [743, 692] width 122 height 26
checkbox input "true"
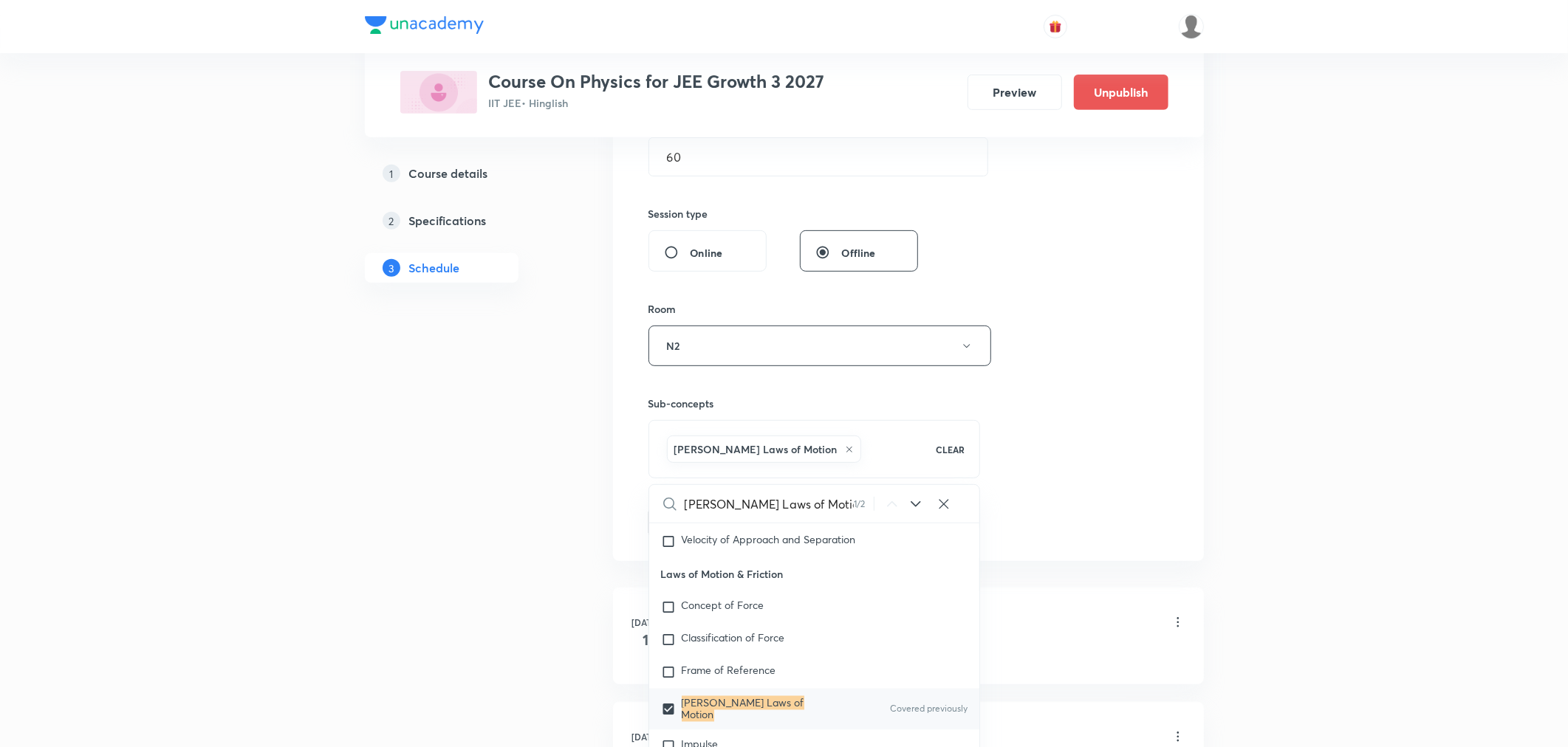
click at [1073, 436] on div "Session 58 Live class Session title 30/99 Newton's Laws of Motion Part 6 ​ Sche…" at bounding box center [908, 182] width 520 height 711
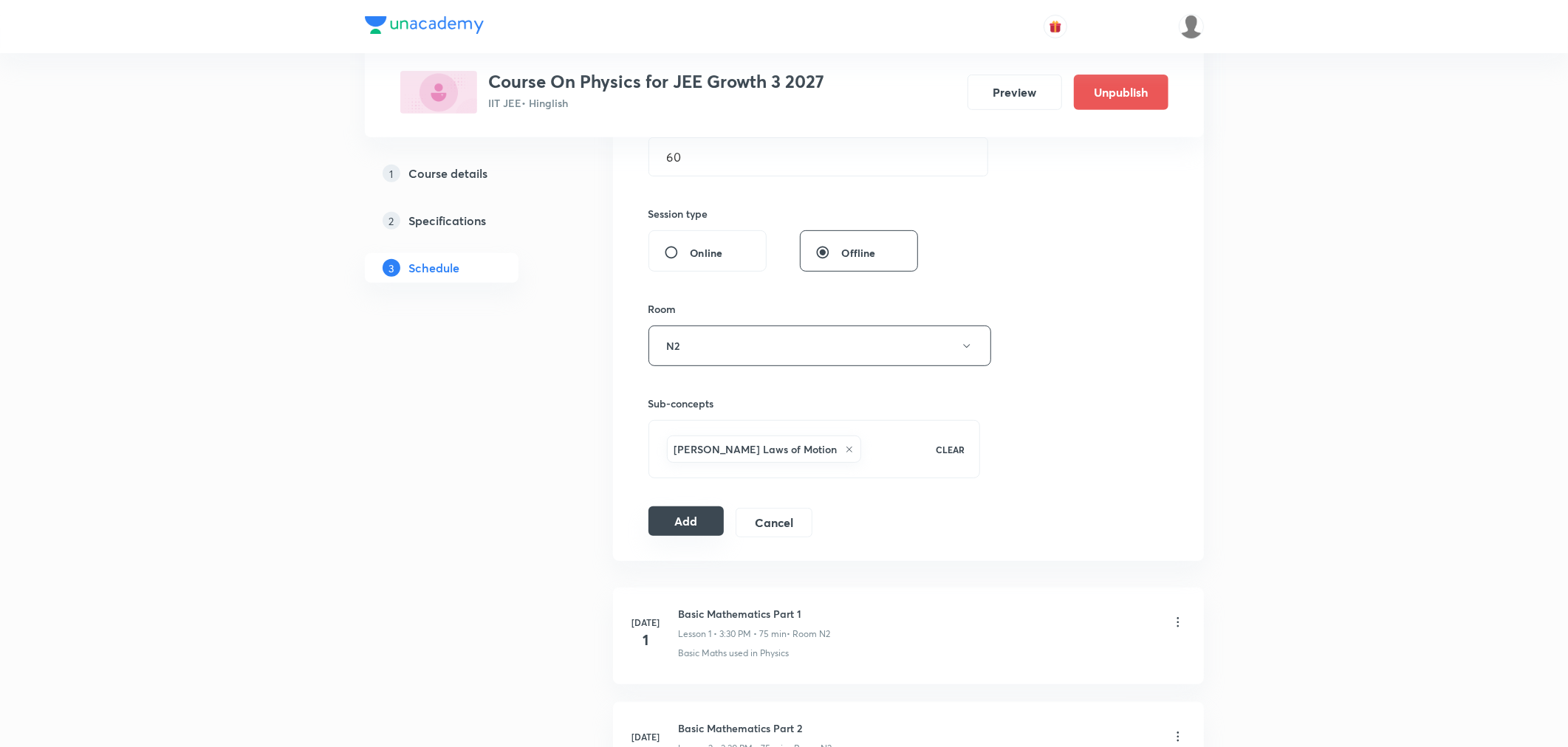
click at [699, 524] on button "Add" at bounding box center [686, 521] width 76 height 30
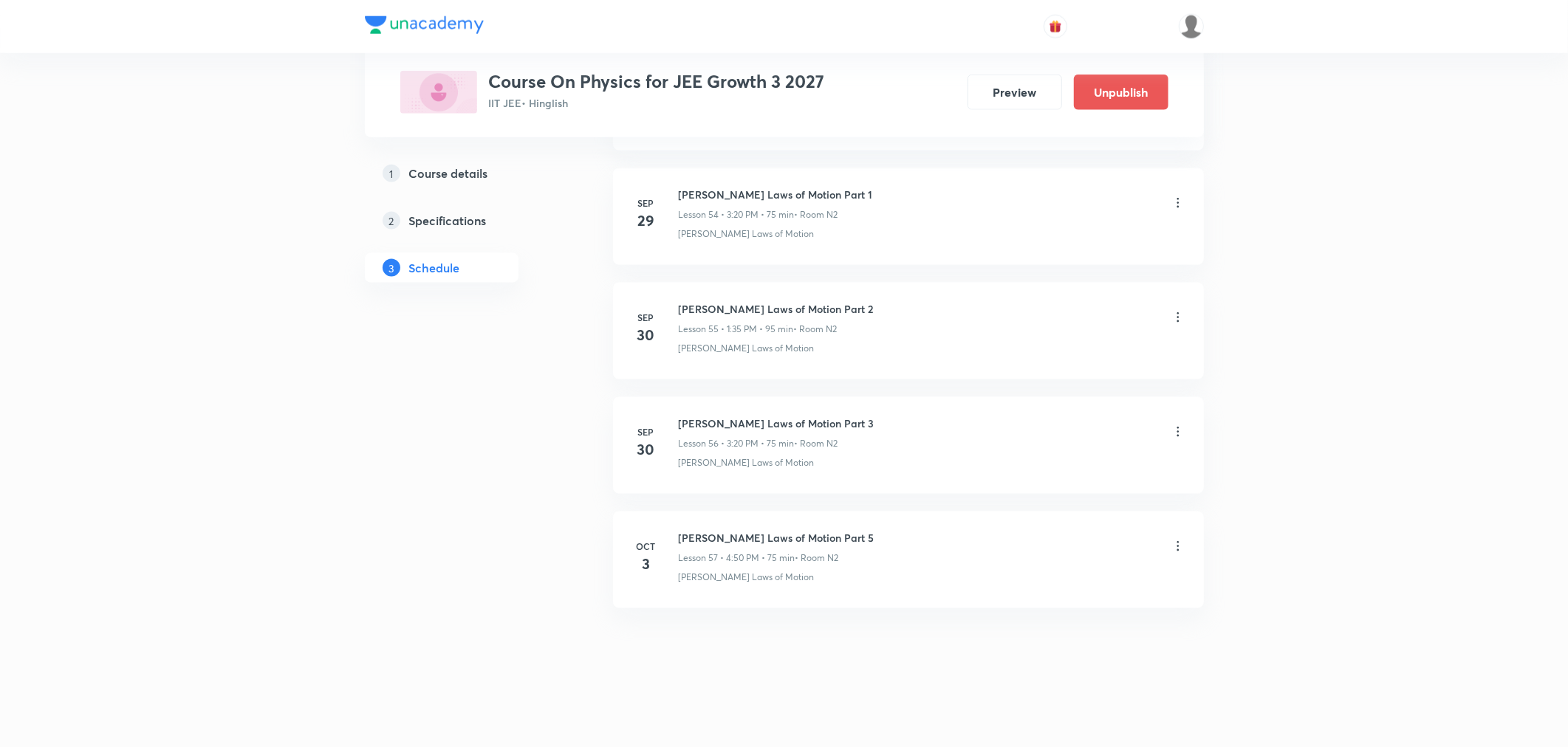
scroll to position [6290, 0]
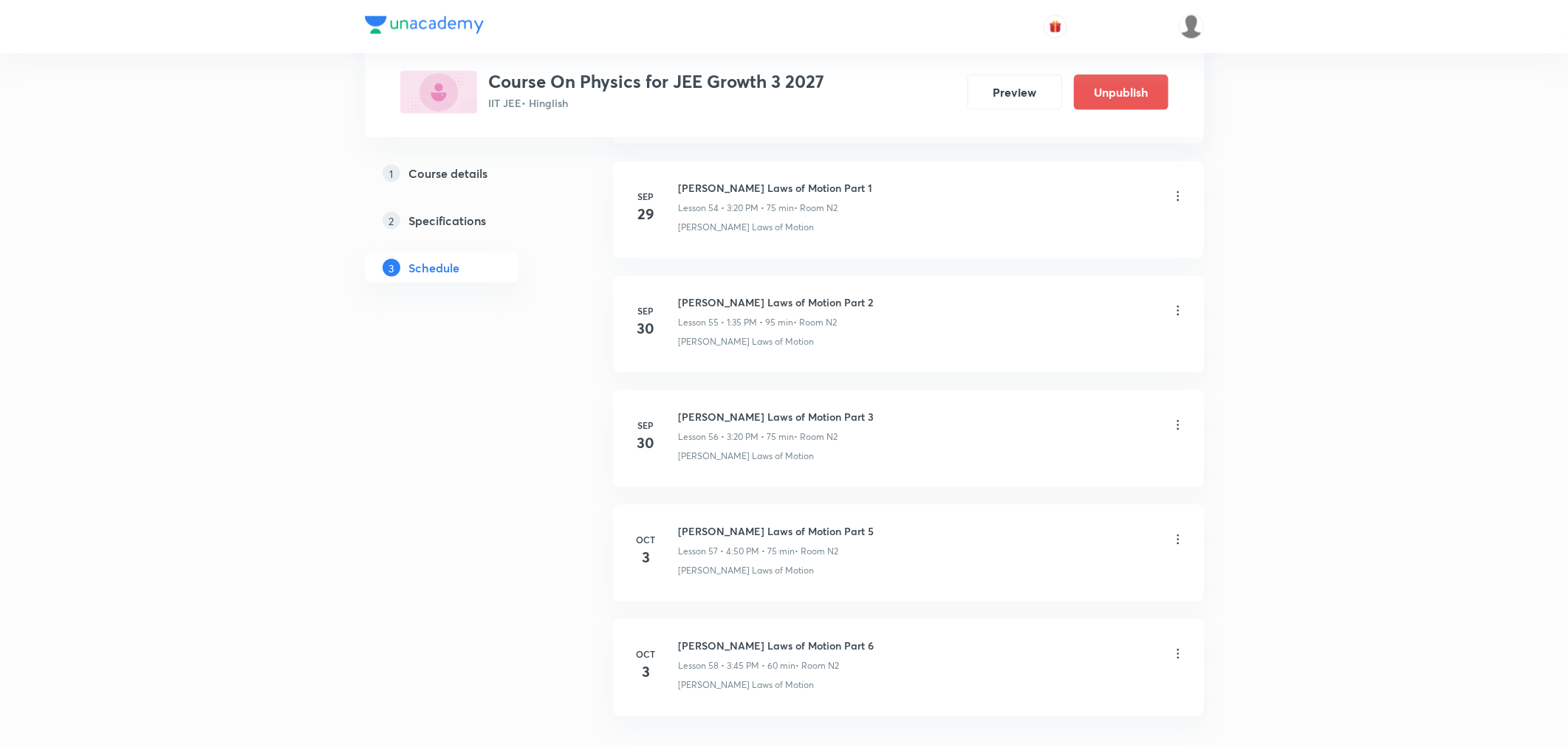
click at [1178, 662] on icon at bounding box center [1178, 654] width 15 height 15
click at [1039, 667] on p "Edit" at bounding box center [1041, 668] width 19 height 15
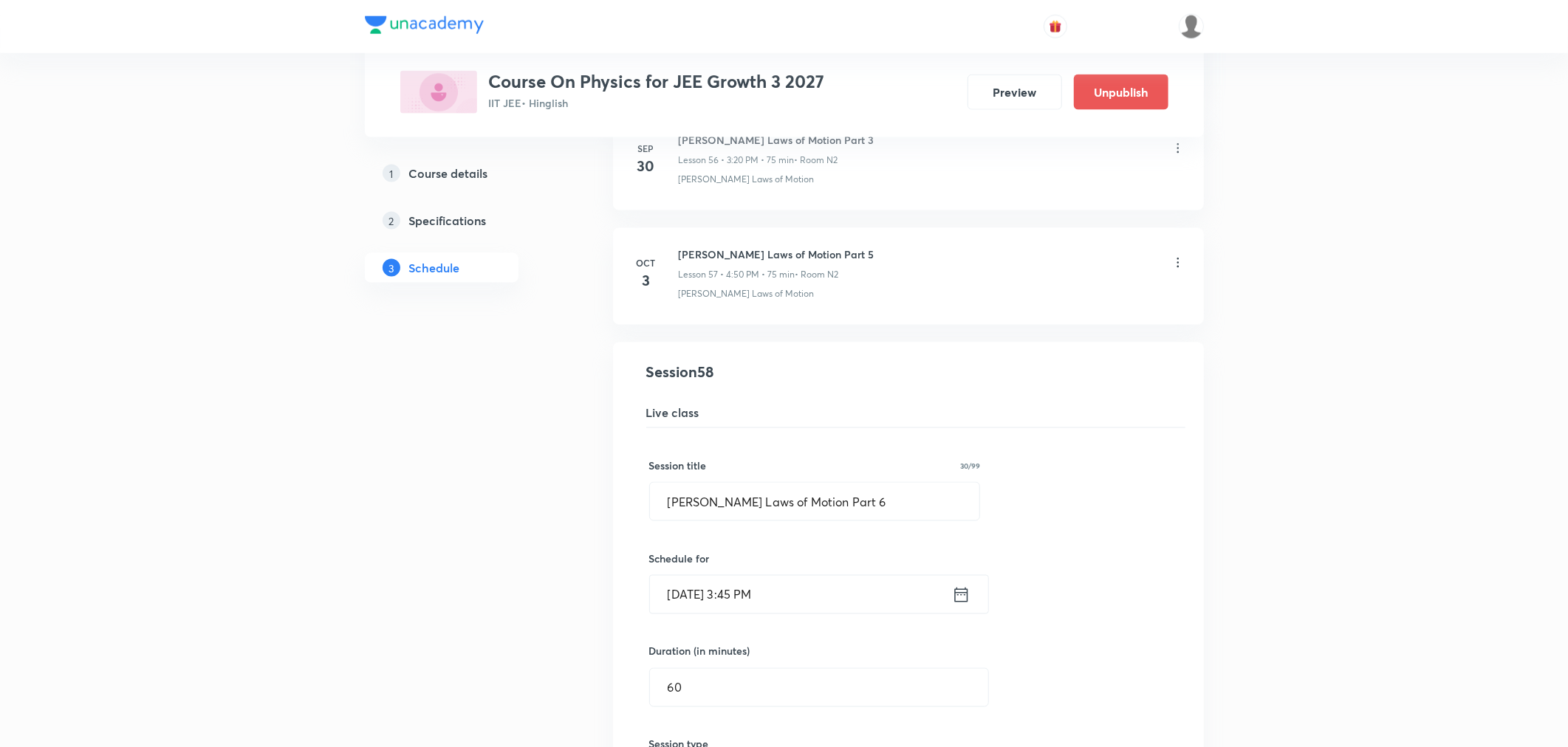
scroll to position [6537, 0]
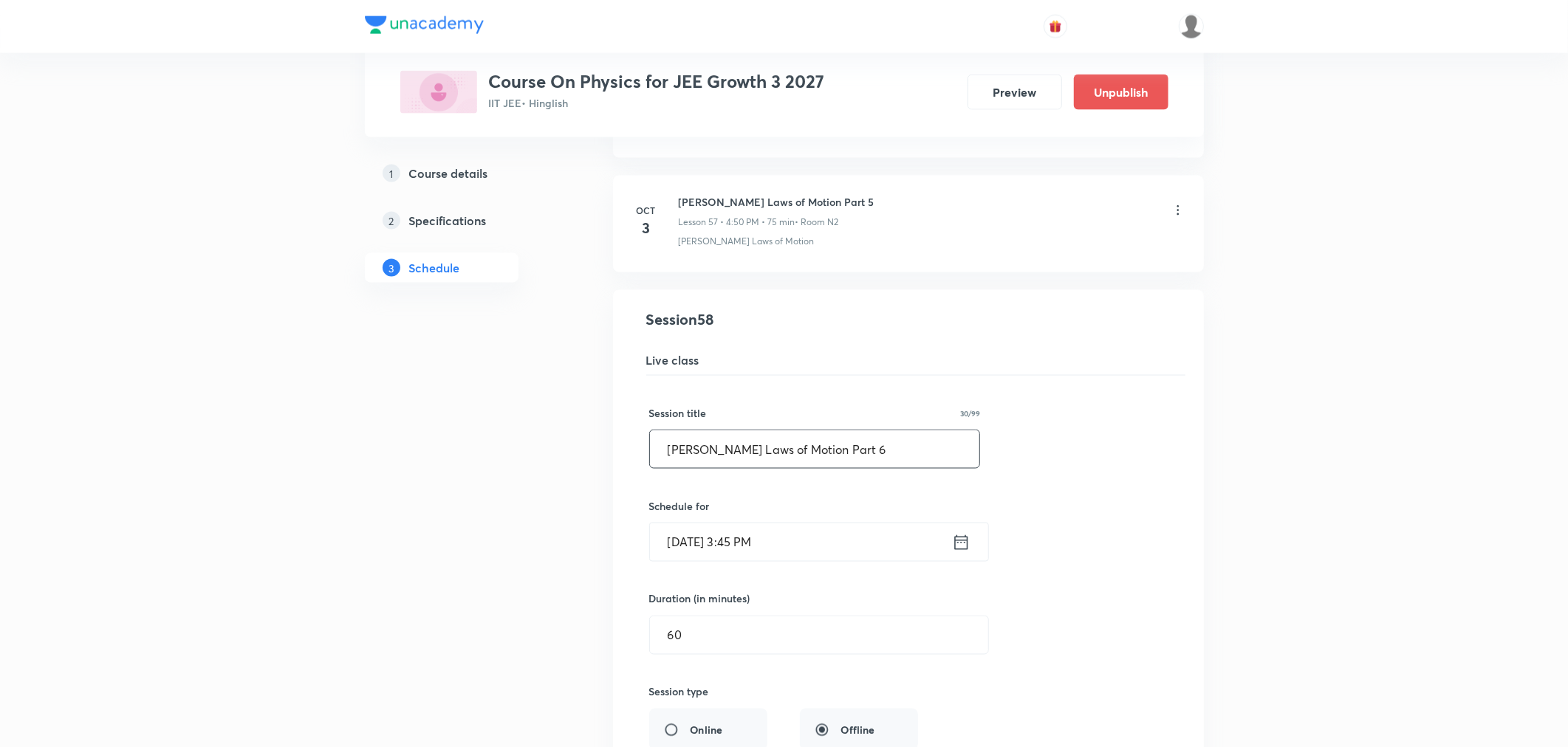
click at [859, 461] on input "Newton's Laws of Motion Part 6" at bounding box center [815, 449] width 330 height 38
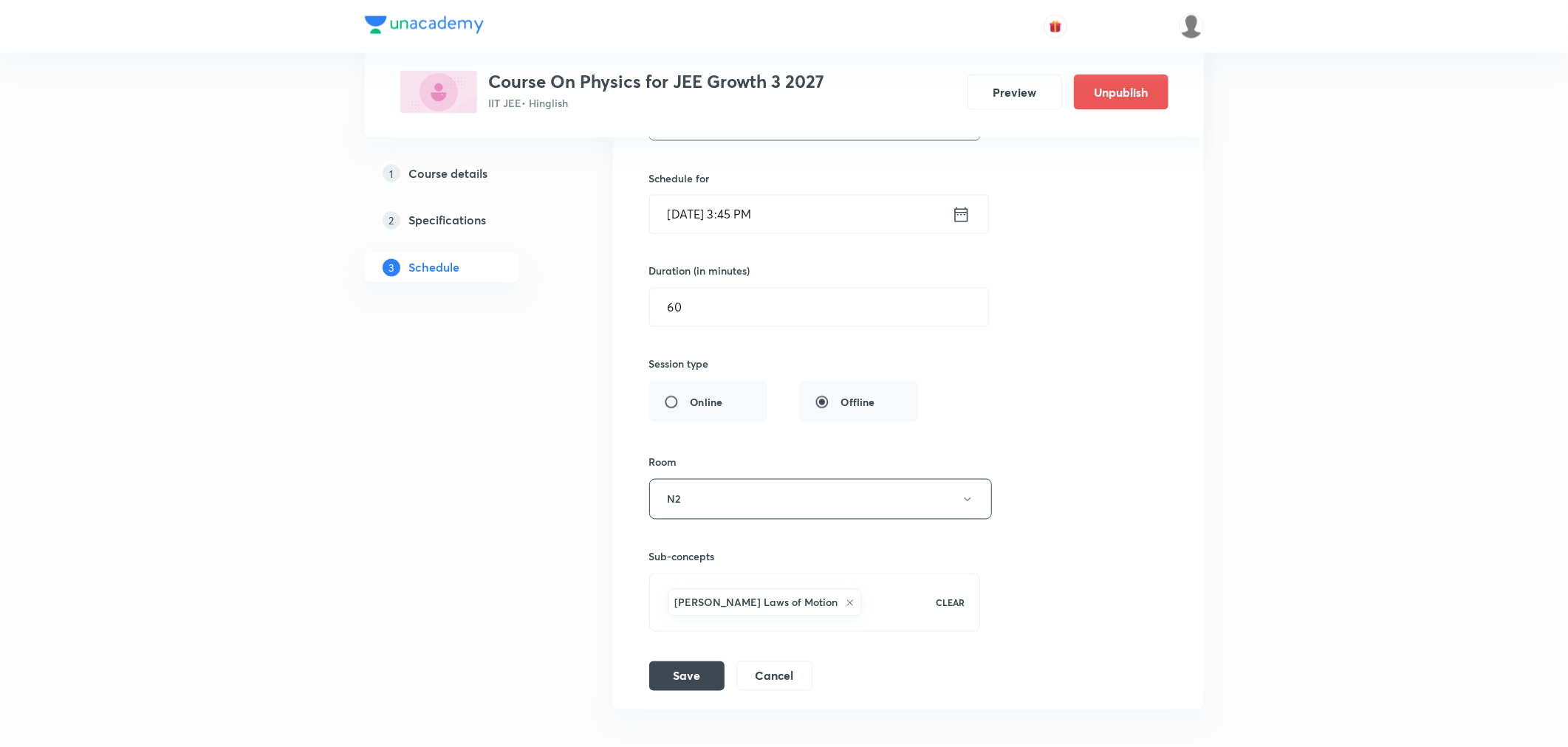
scroll to position [6974, 0]
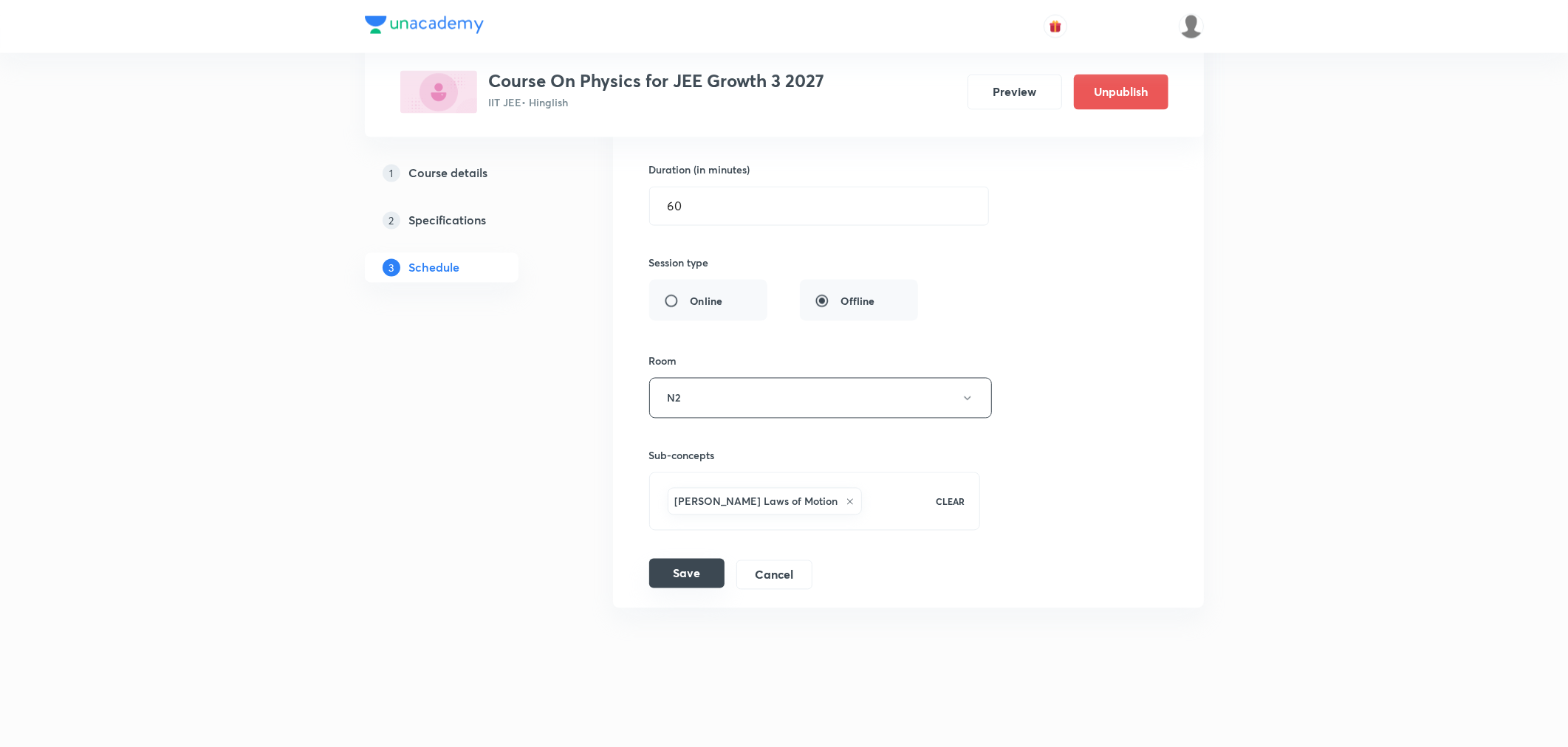
type input "Newton's Laws of Motion Part 4"
click at [679, 576] on button "Save" at bounding box center [686, 573] width 75 height 30
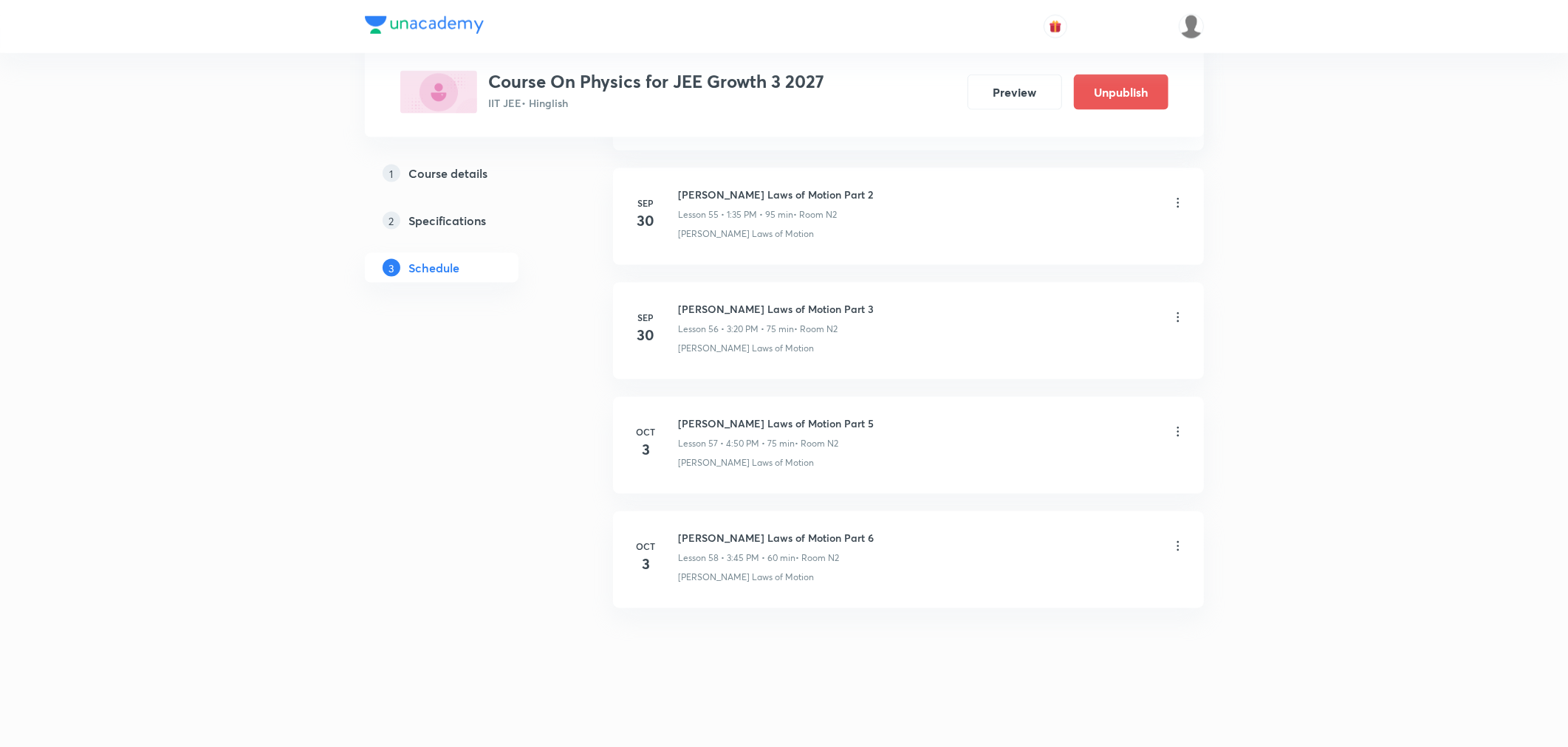
scroll to position [6405, 0]
